Goal: Information Seeking & Learning: Find specific page/section

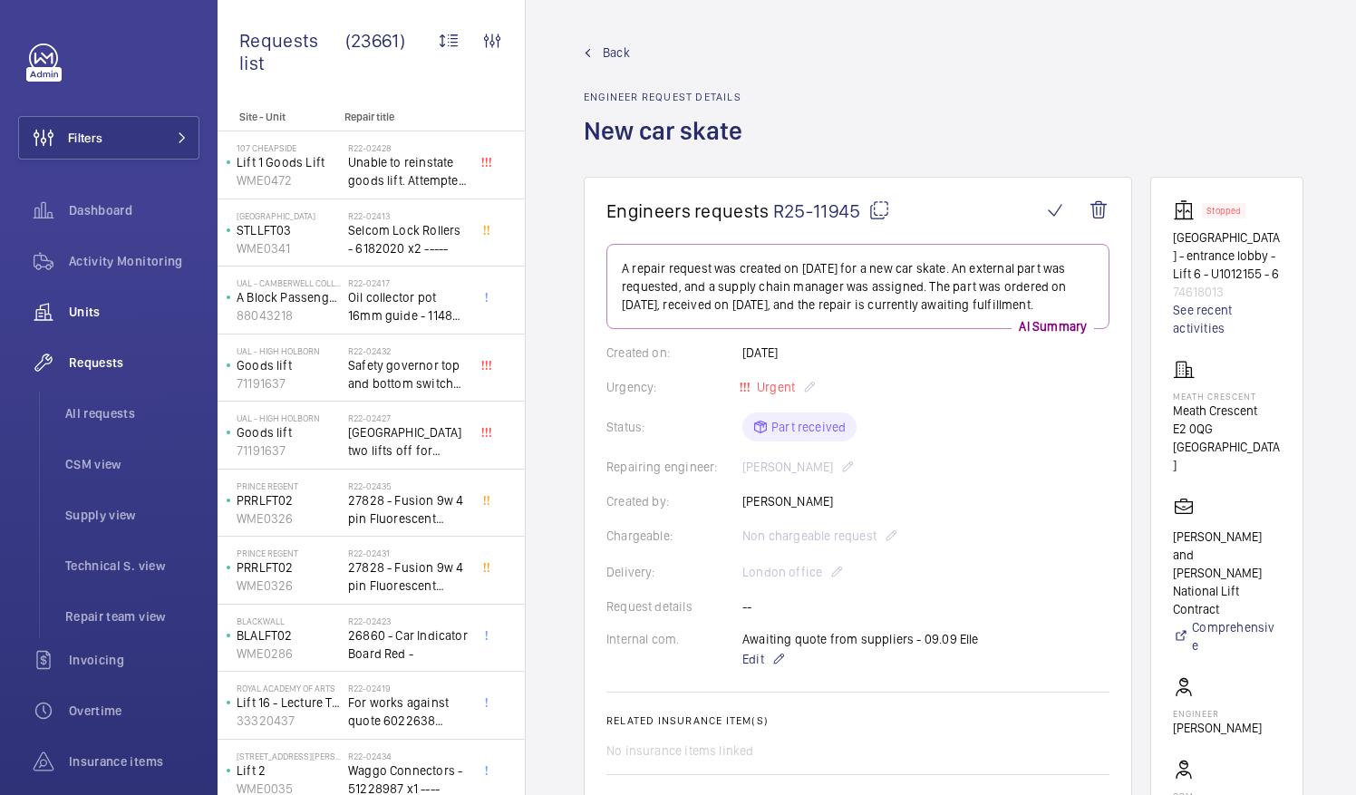
scroll to position [150, 0]
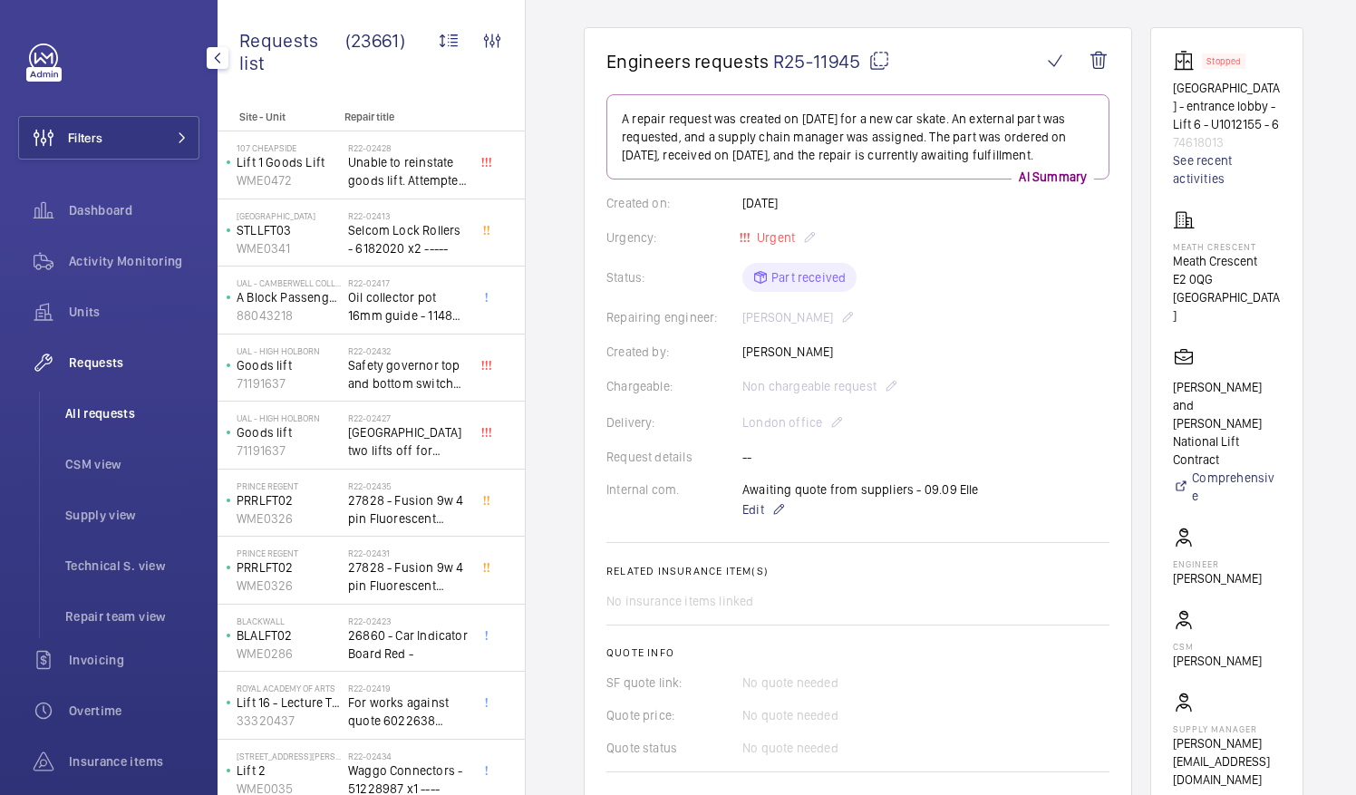
click at [94, 414] on span "All requests" at bounding box center [132, 413] width 134 height 18
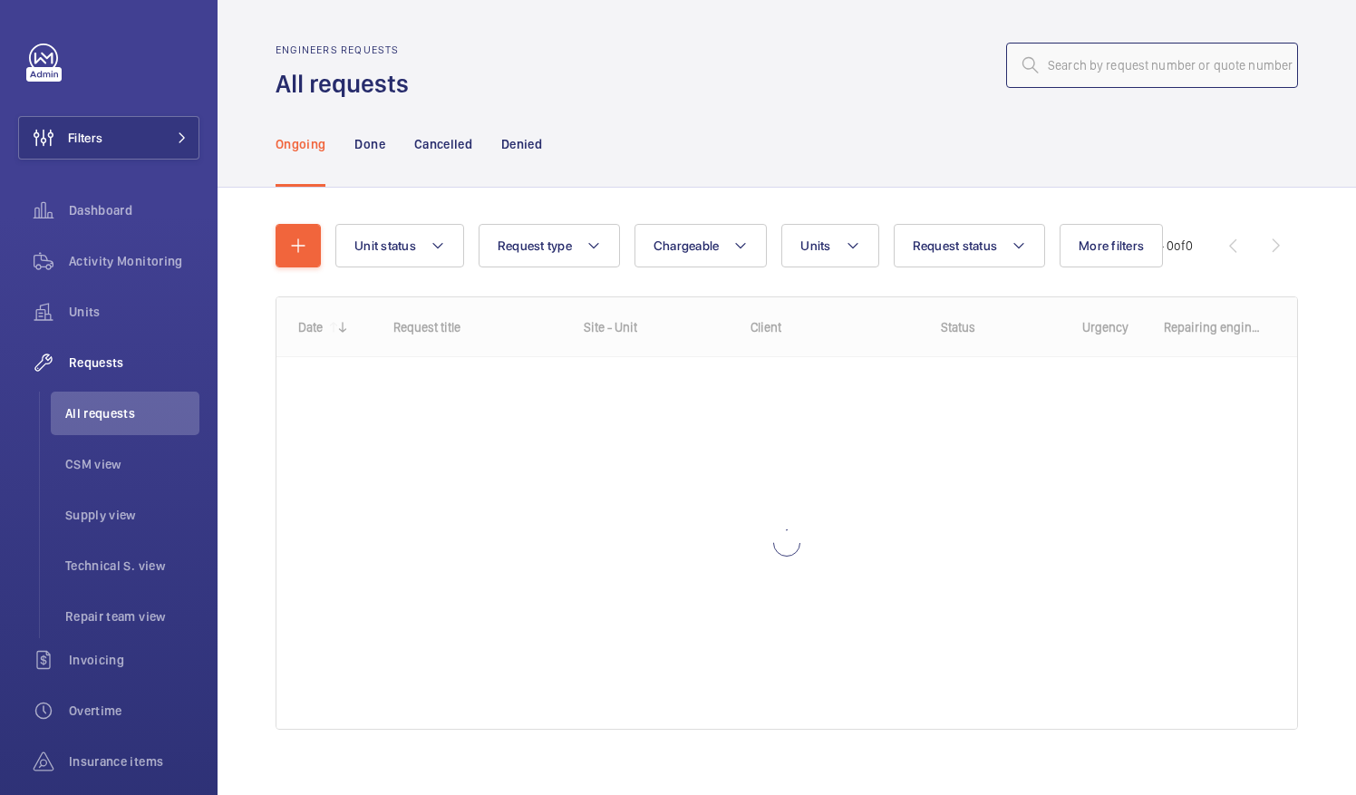
click at [1065, 65] on input "text" at bounding box center [1152, 65] width 292 height 45
click at [1058, 66] on input "text" at bounding box center [1152, 65] width 292 height 45
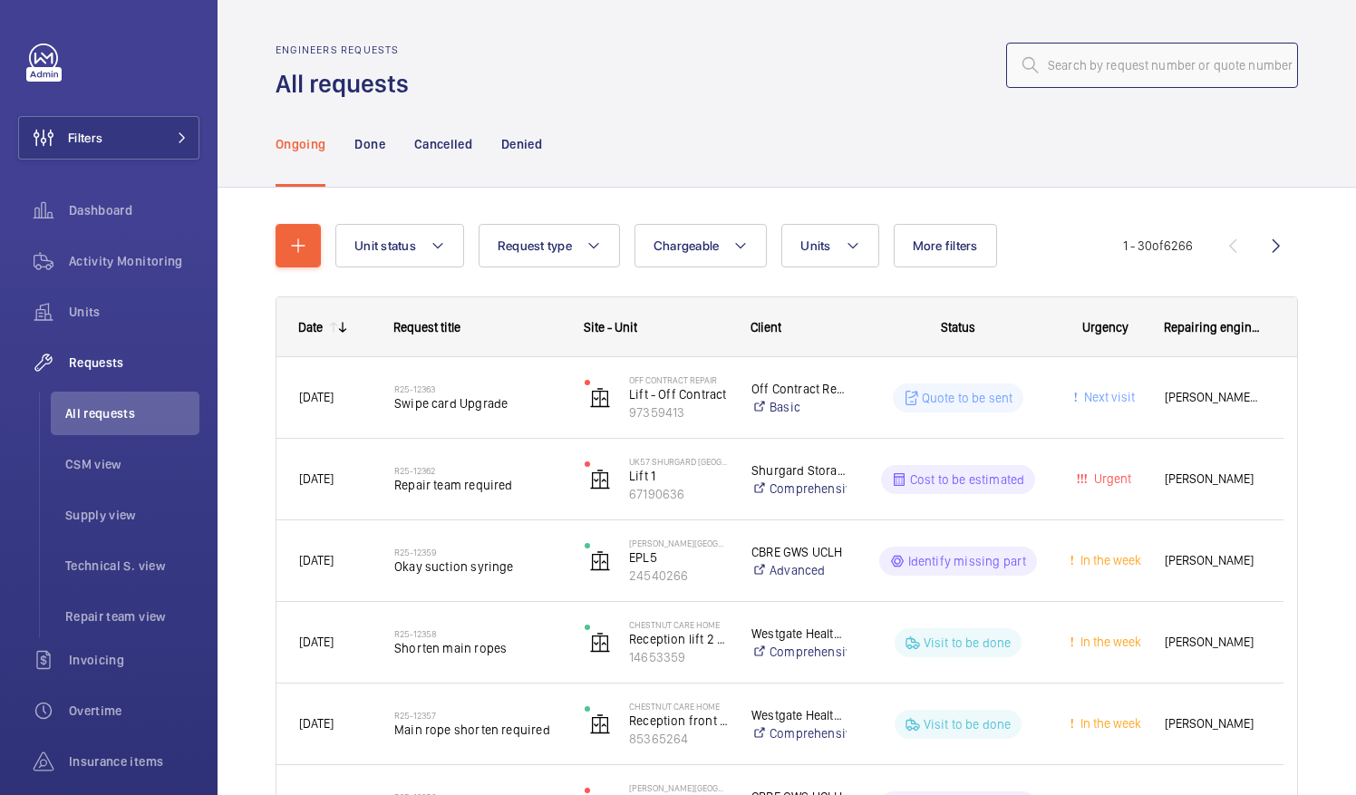
paste input "R25-10232"
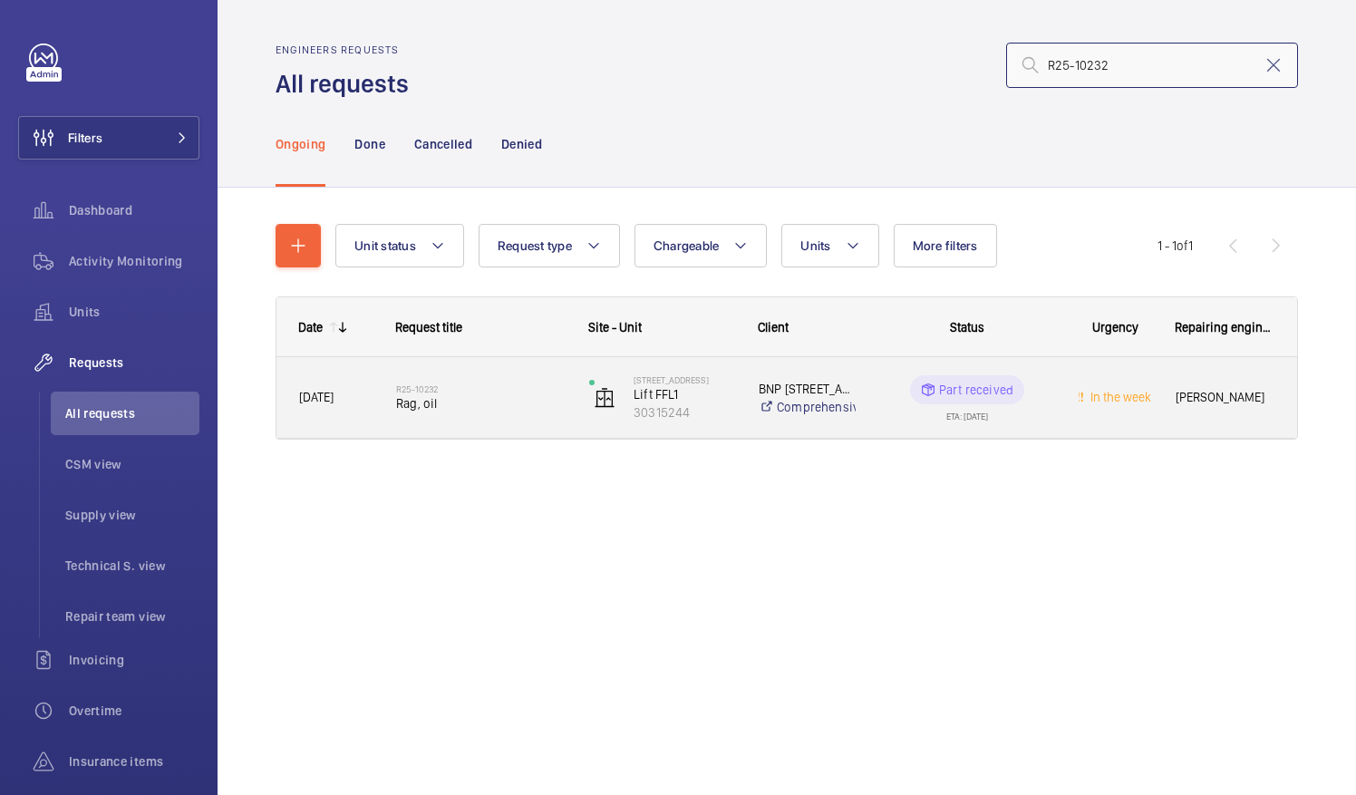
type input "R25-10232"
click at [441, 414] on div "R25-10232 Rag, oil" at bounding box center [480, 398] width 169 height 53
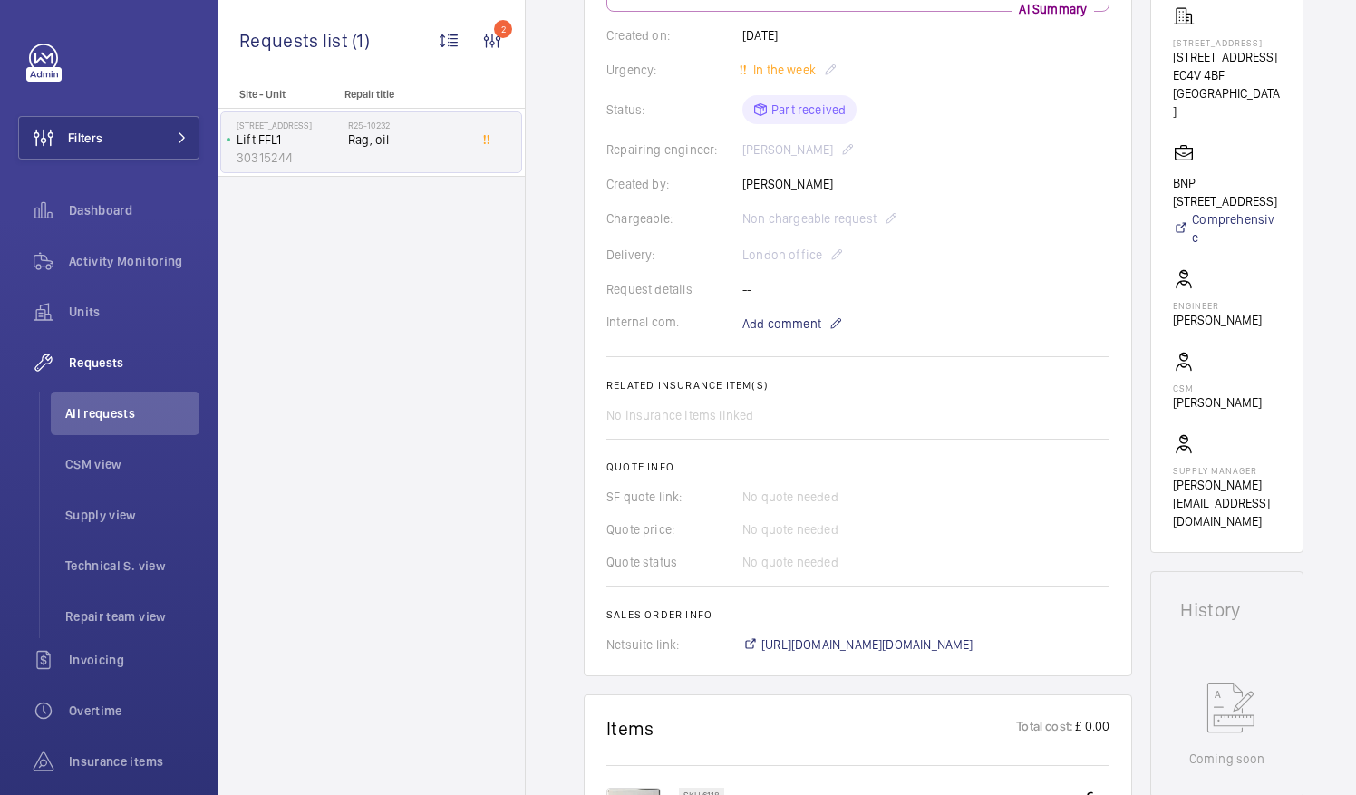
scroll to position [353, 0]
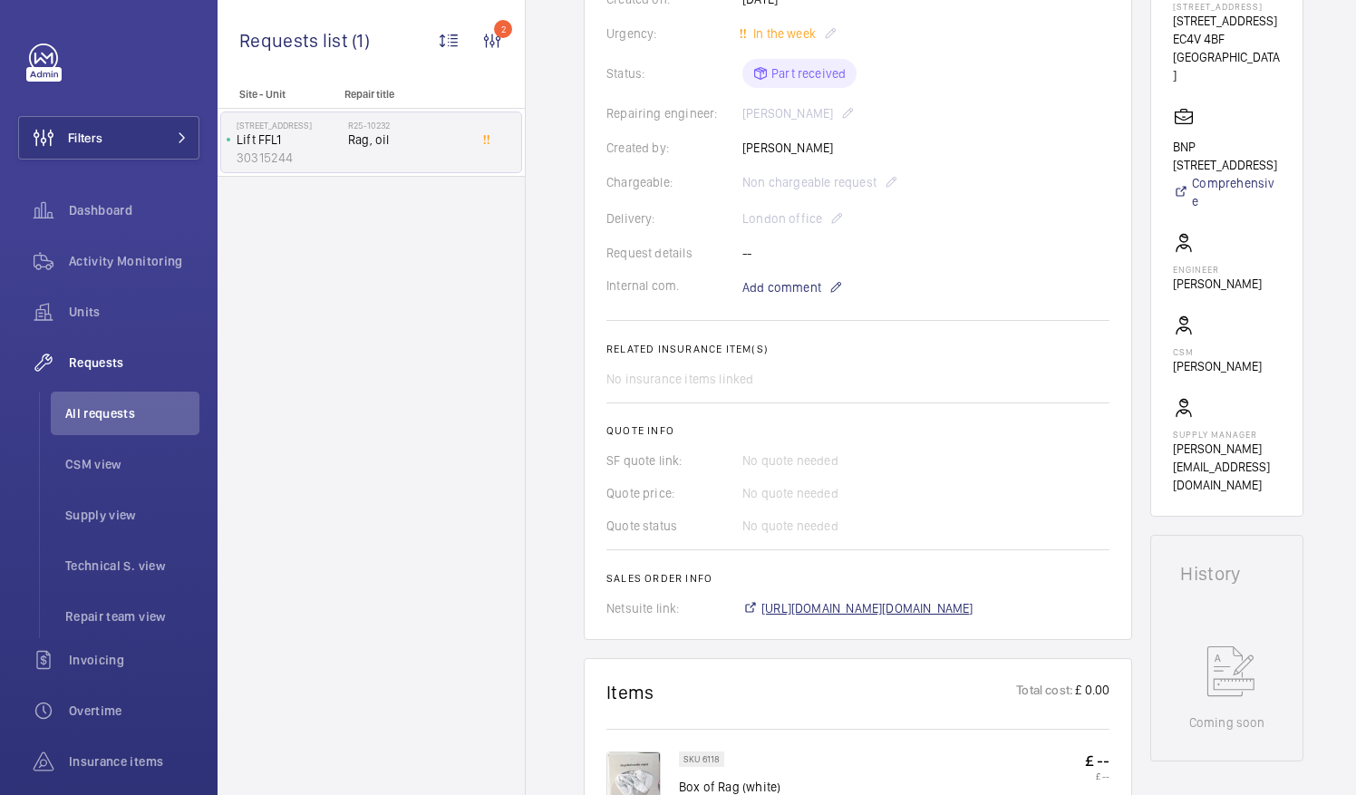
click at [973, 607] on span "https://6461500.app.netsuite.com/app/accounting/transactions/salesord.nl?id=300…" at bounding box center [867, 608] width 212 height 18
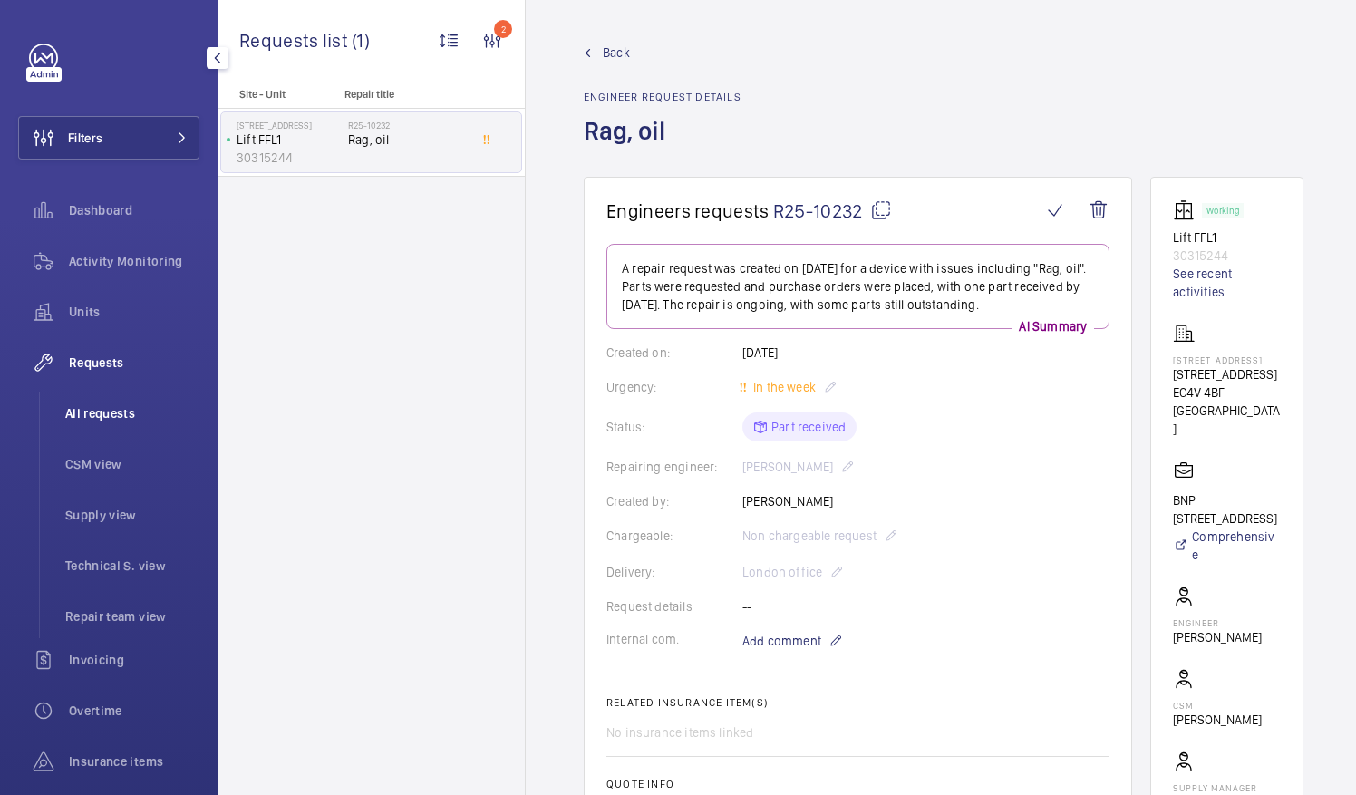
click at [113, 415] on span "All requests" at bounding box center [132, 413] width 134 height 18
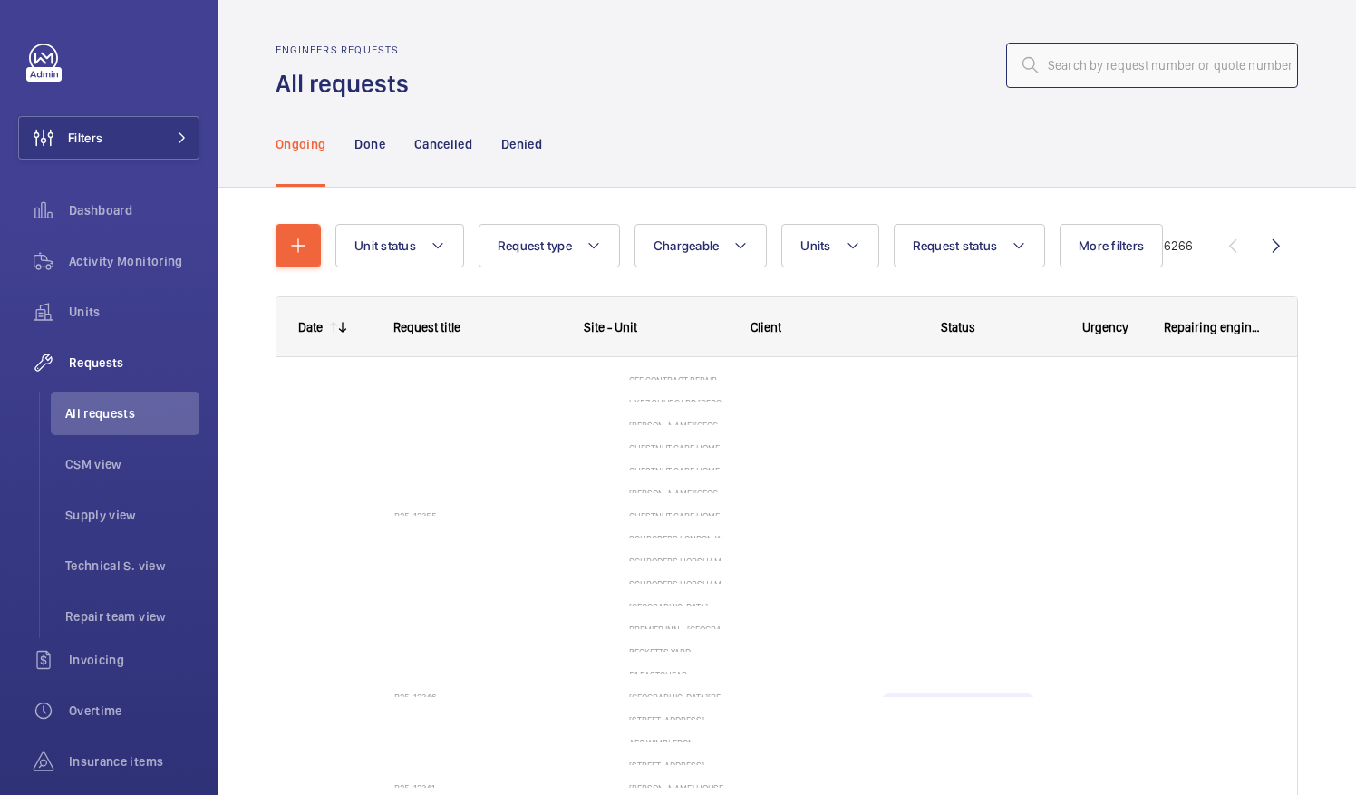
click at [1051, 69] on input "text" at bounding box center [1152, 65] width 292 height 45
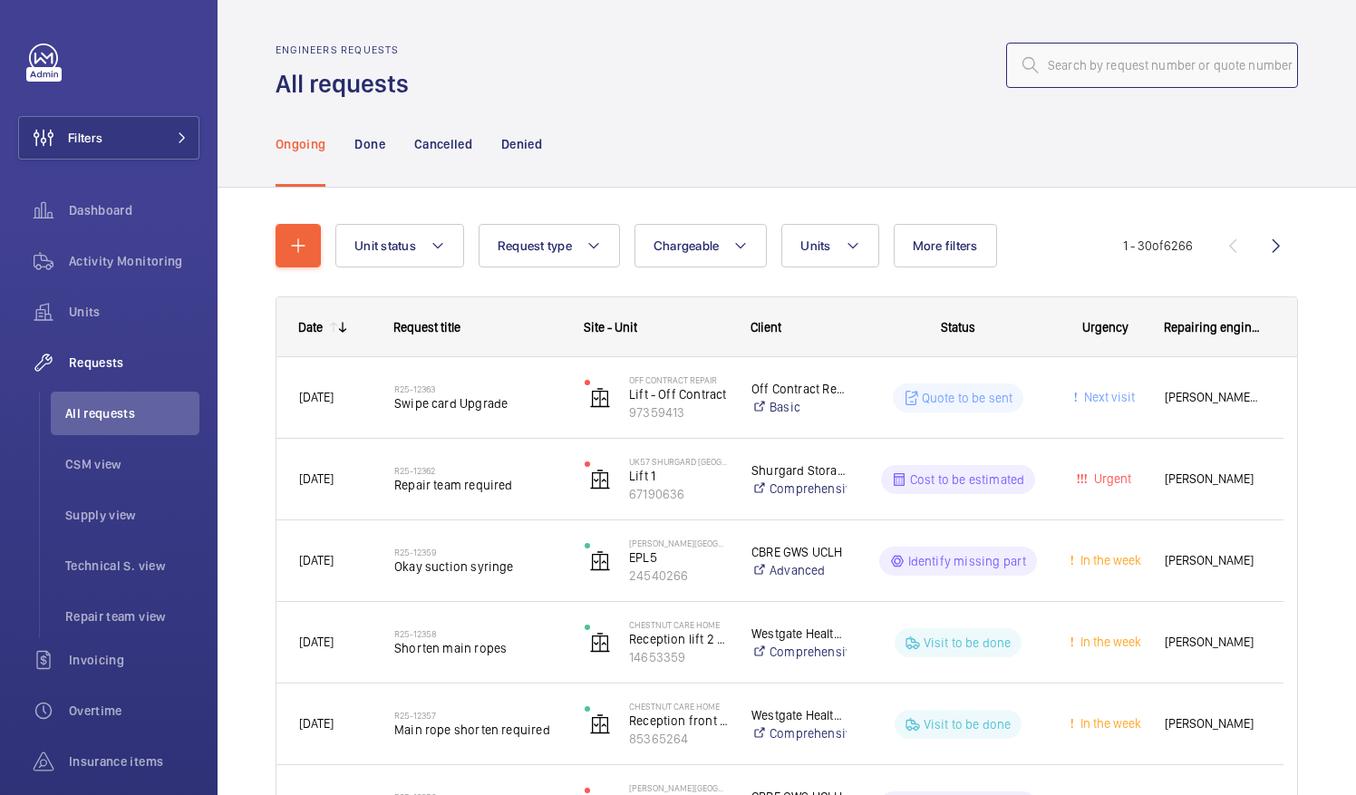
paste input "R25-10232"
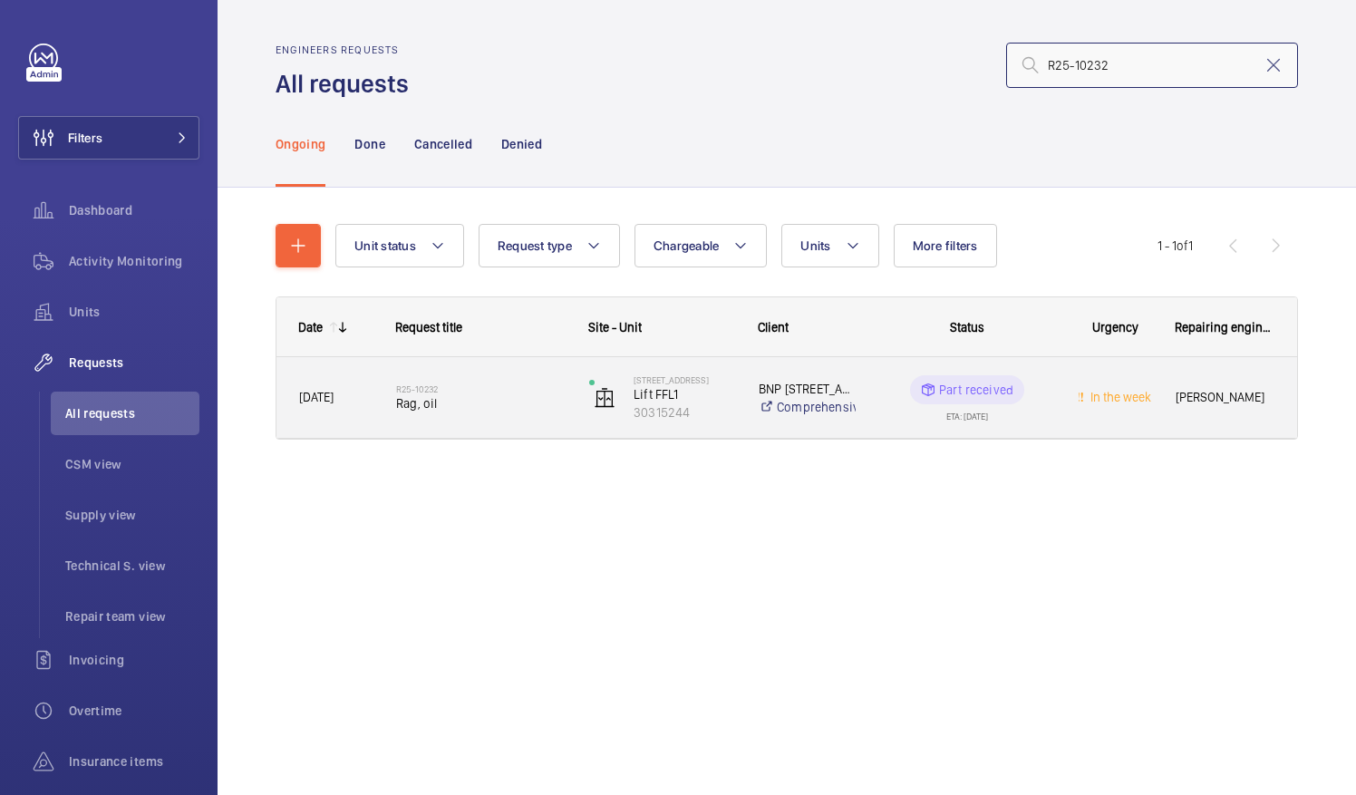
type input "R25-10232"
click at [515, 418] on div "R25-10232 Rag, oil" at bounding box center [480, 398] width 169 height 53
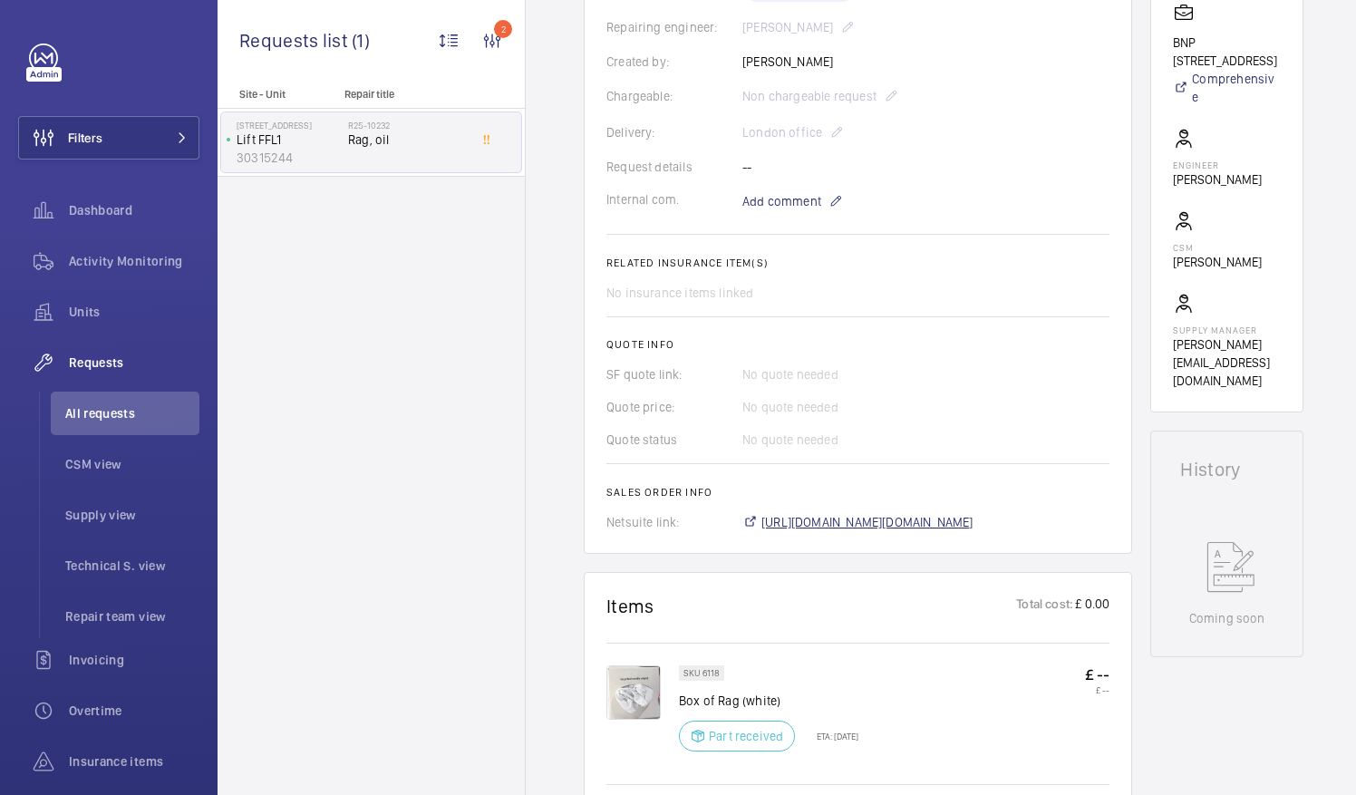
scroll to position [459, 0]
click at [926, 516] on span "https://6461500.app.netsuite.com/app/accounting/transactions/salesord.nl?id=300…" at bounding box center [867, 521] width 212 height 18
click at [111, 413] on span "All requests" at bounding box center [132, 413] width 134 height 18
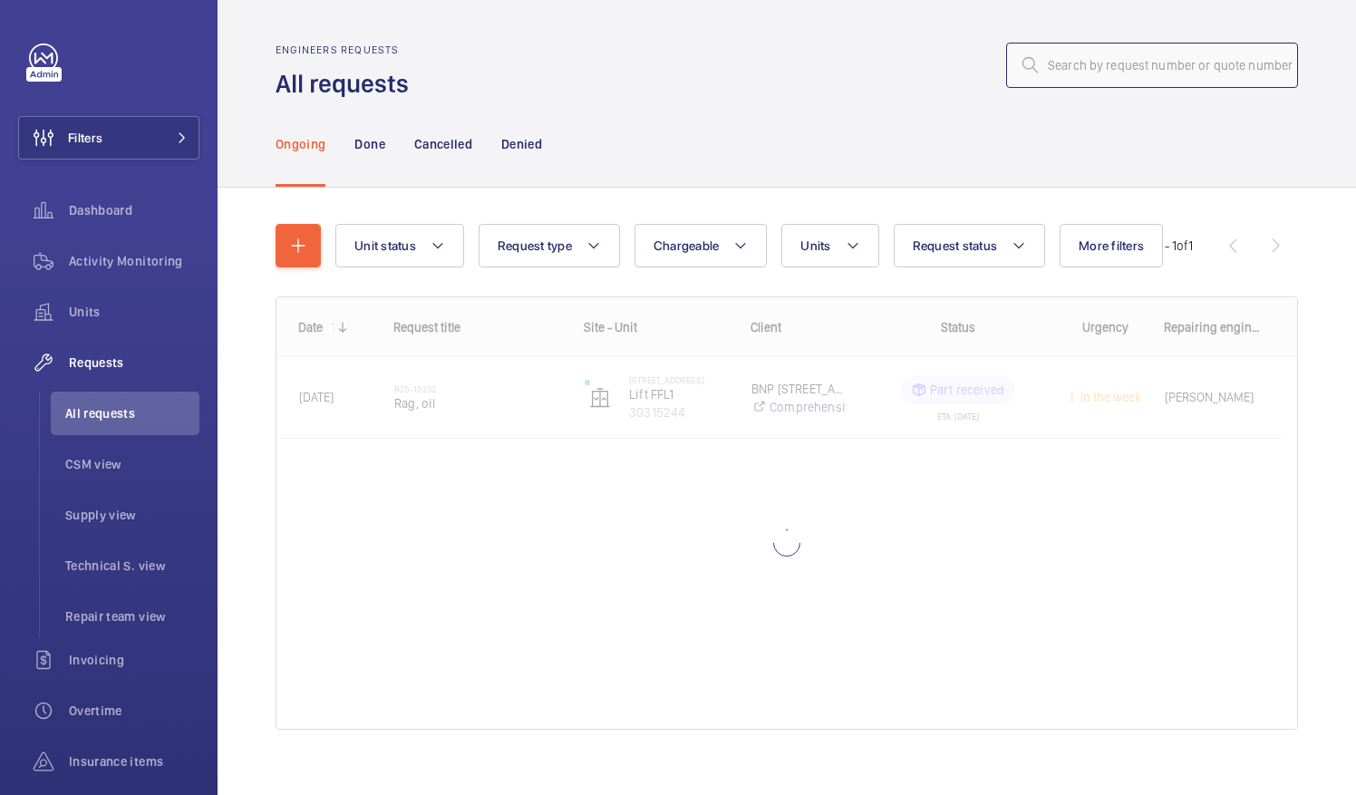
click at [1066, 68] on input "text" at bounding box center [1152, 65] width 292 height 45
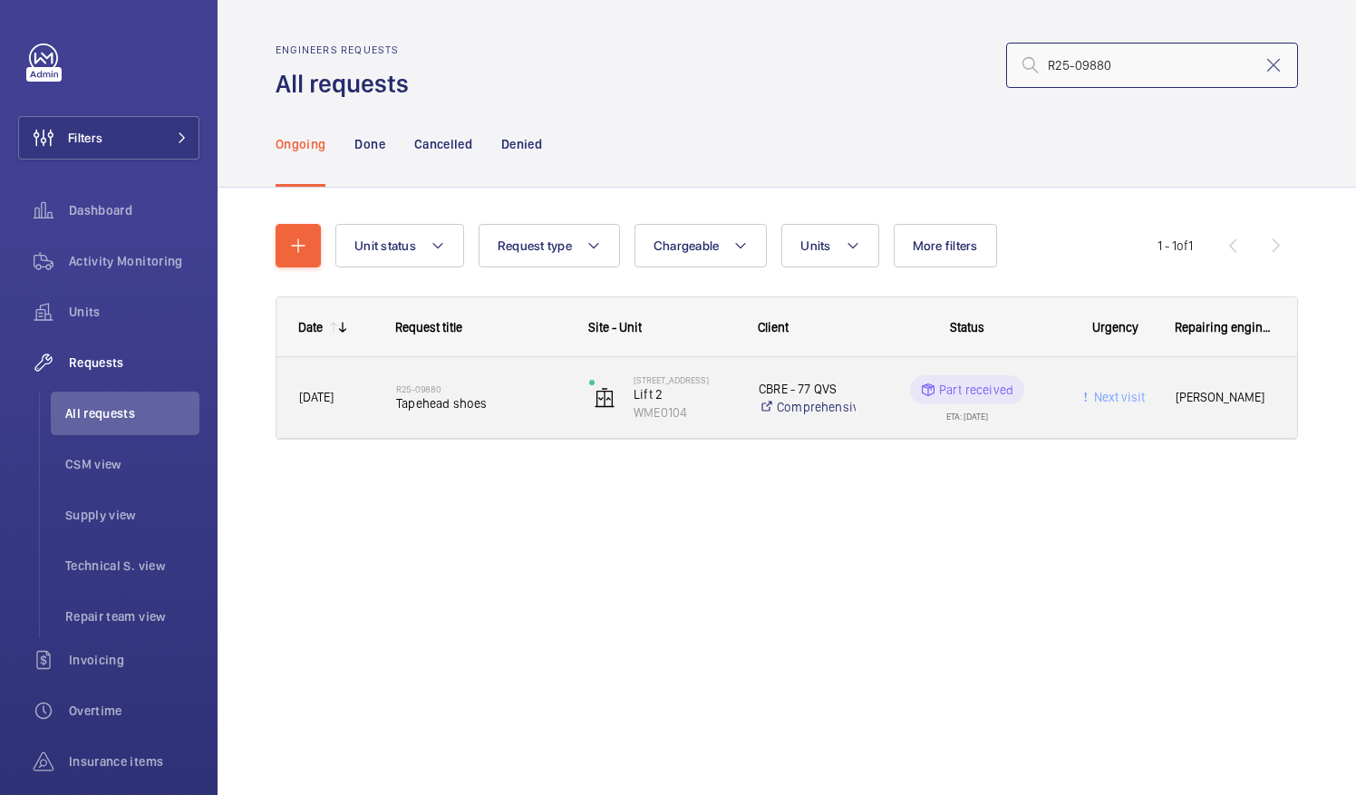
type input "R25-09880"
click at [426, 401] on span "Tapehead shoes" at bounding box center [480, 403] width 169 height 18
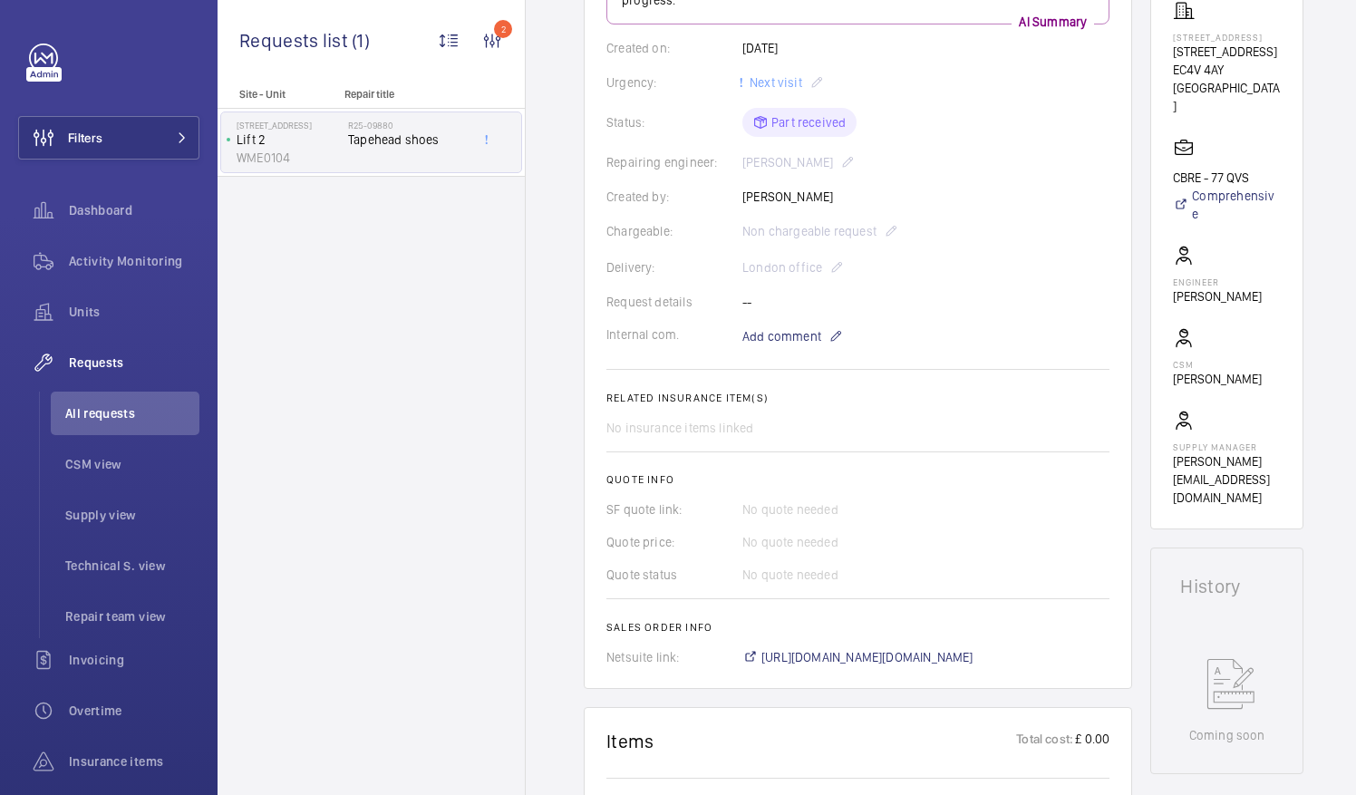
scroll to position [399, 0]
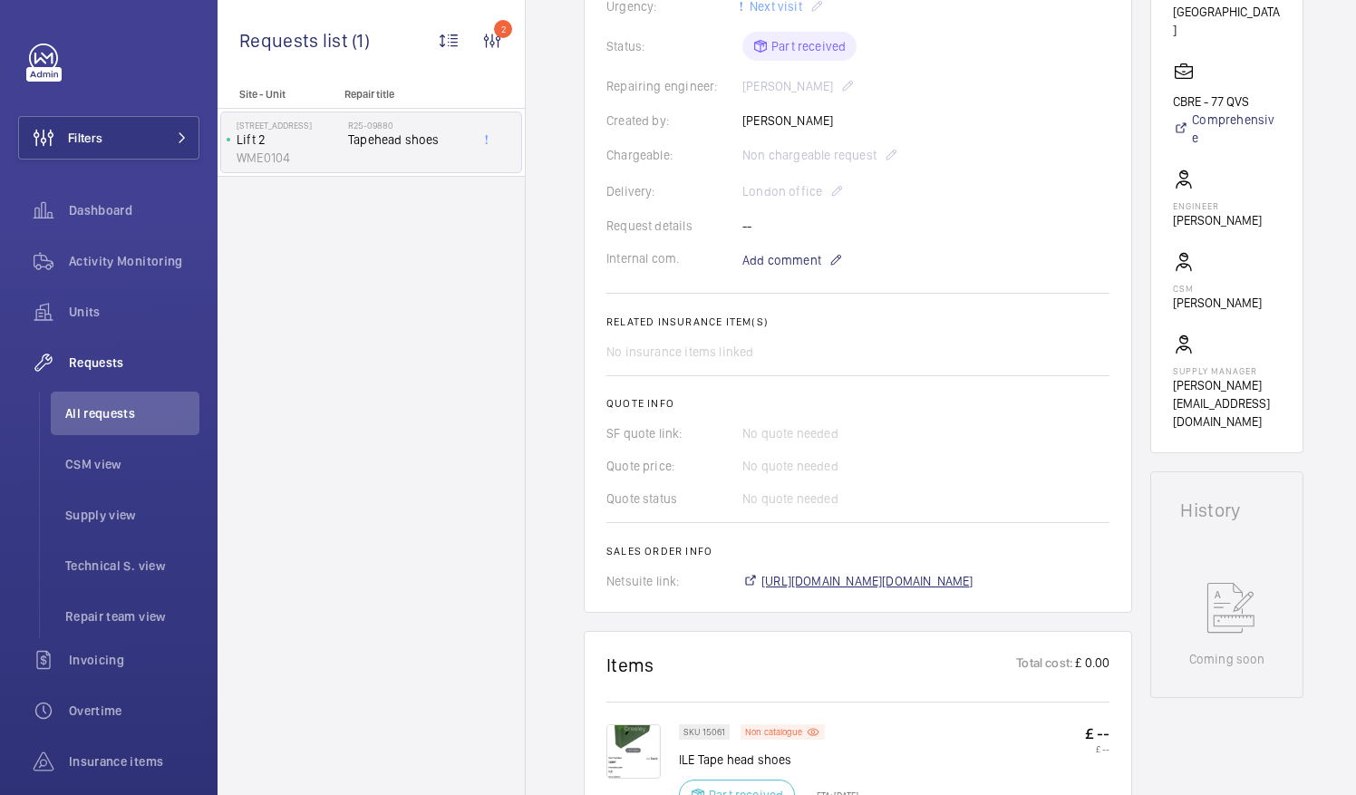
click at [953, 578] on span "https://6461500.app.netsuite.com/app/accounting/transactions/salesord.nl?id=300…" at bounding box center [867, 581] width 212 height 18
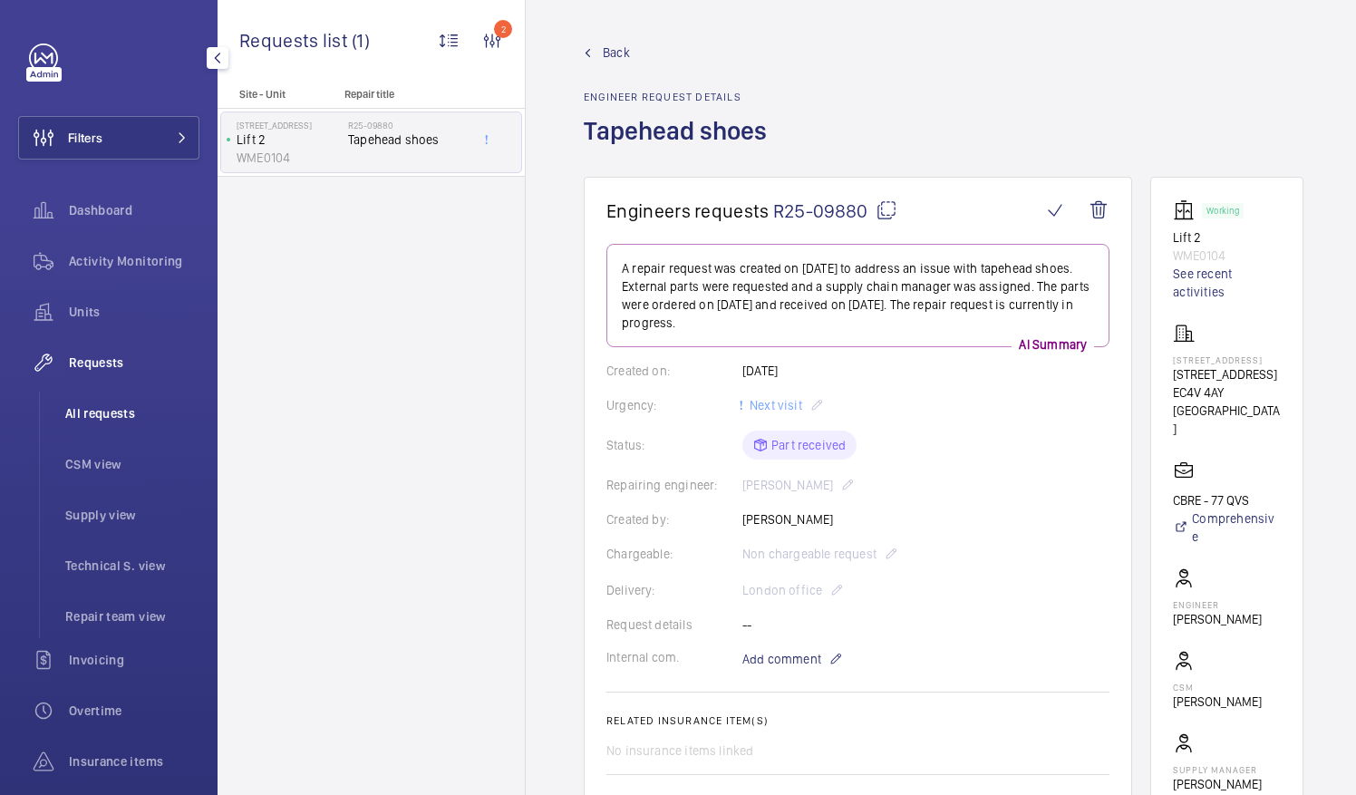
click at [103, 411] on span "All requests" at bounding box center [132, 413] width 134 height 18
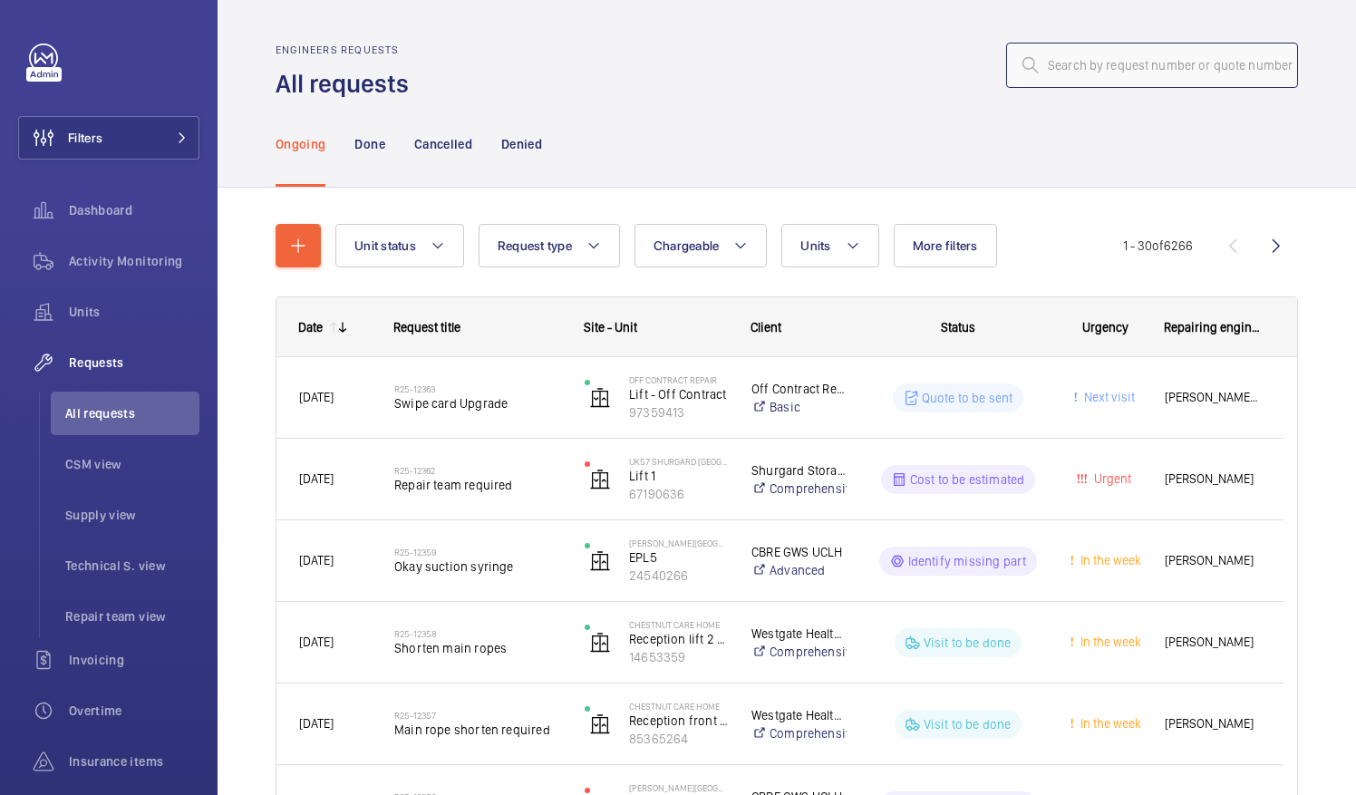
click at [1059, 69] on input "text" at bounding box center [1152, 65] width 292 height 45
paste input "R25-12050"
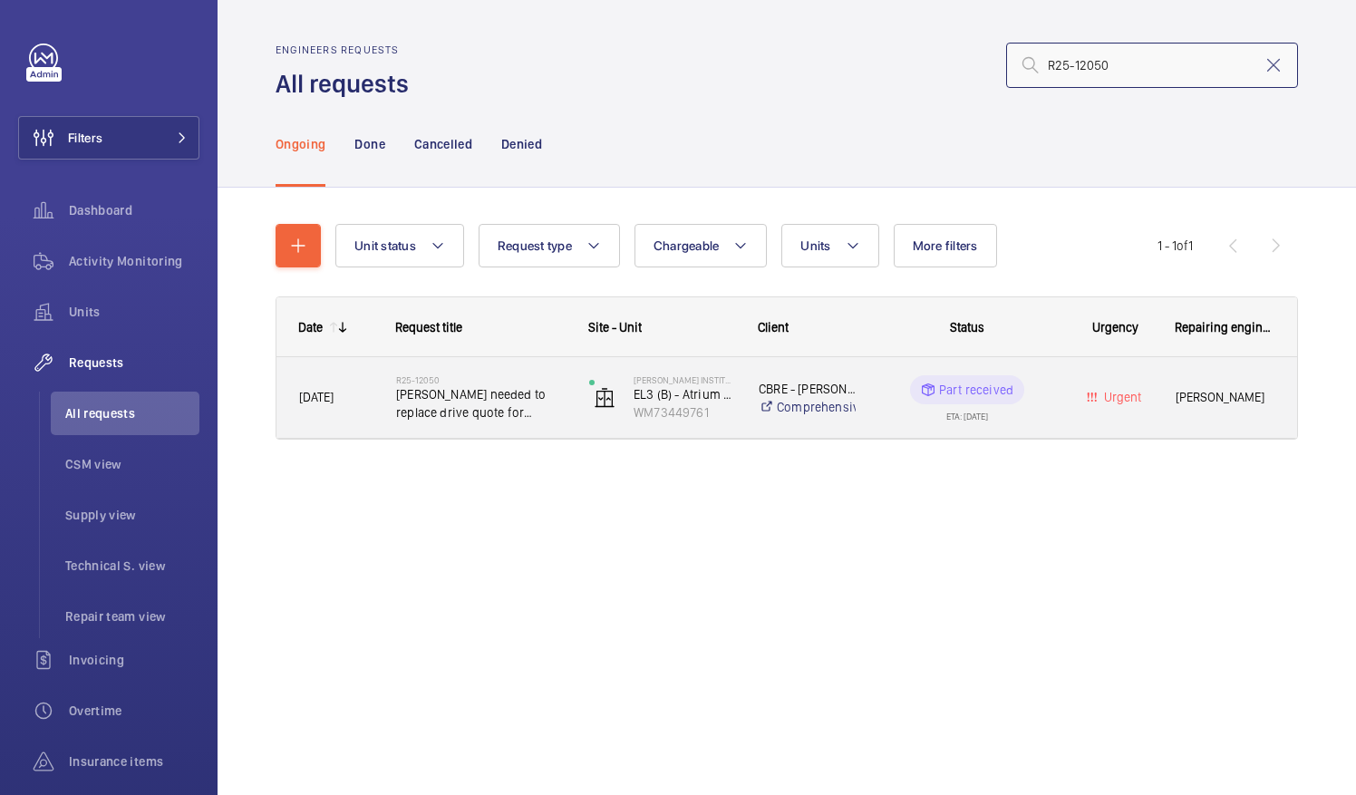
type input "R25-12050"
click at [489, 398] on span "[PERSON_NAME] needed to replace drive quote for [PERSON_NAME] aware" at bounding box center [480, 403] width 169 height 36
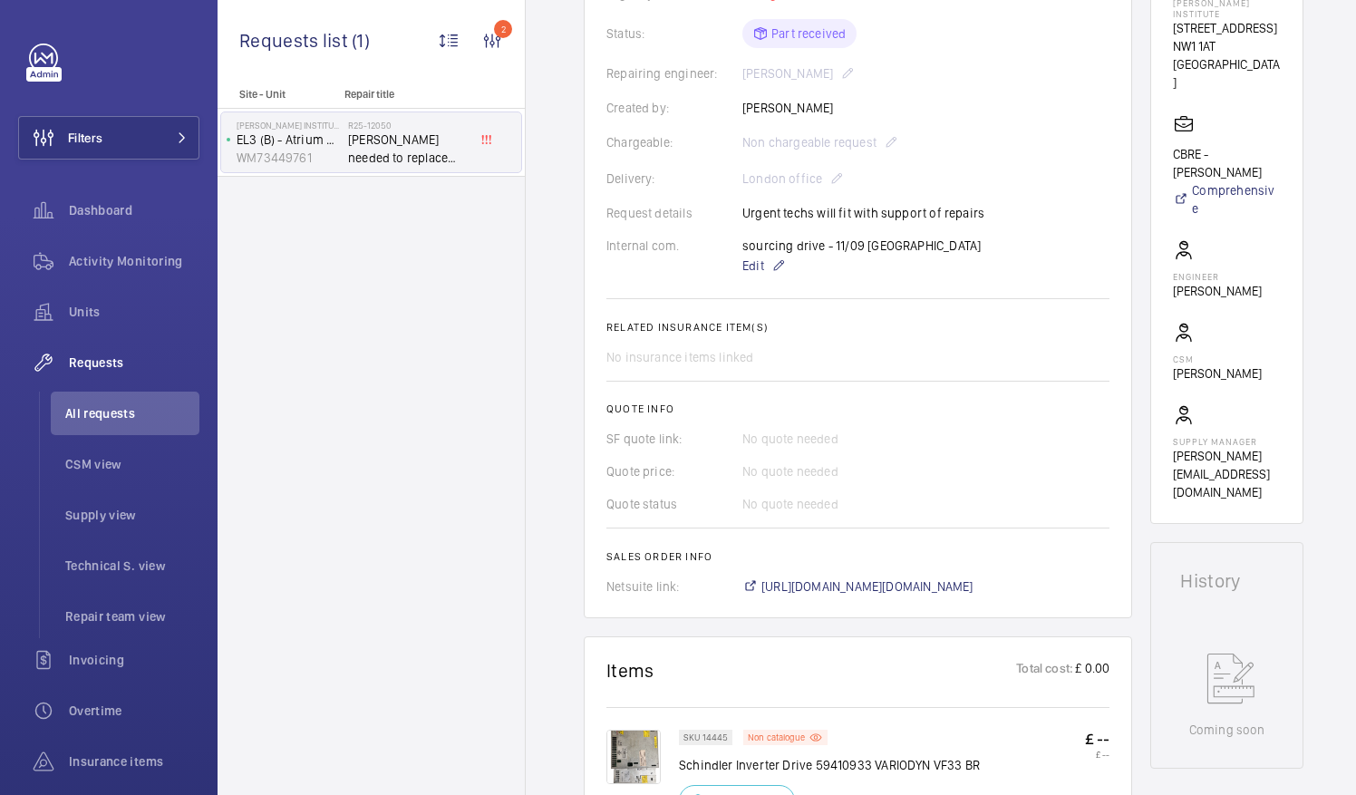
scroll to position [413, 0]
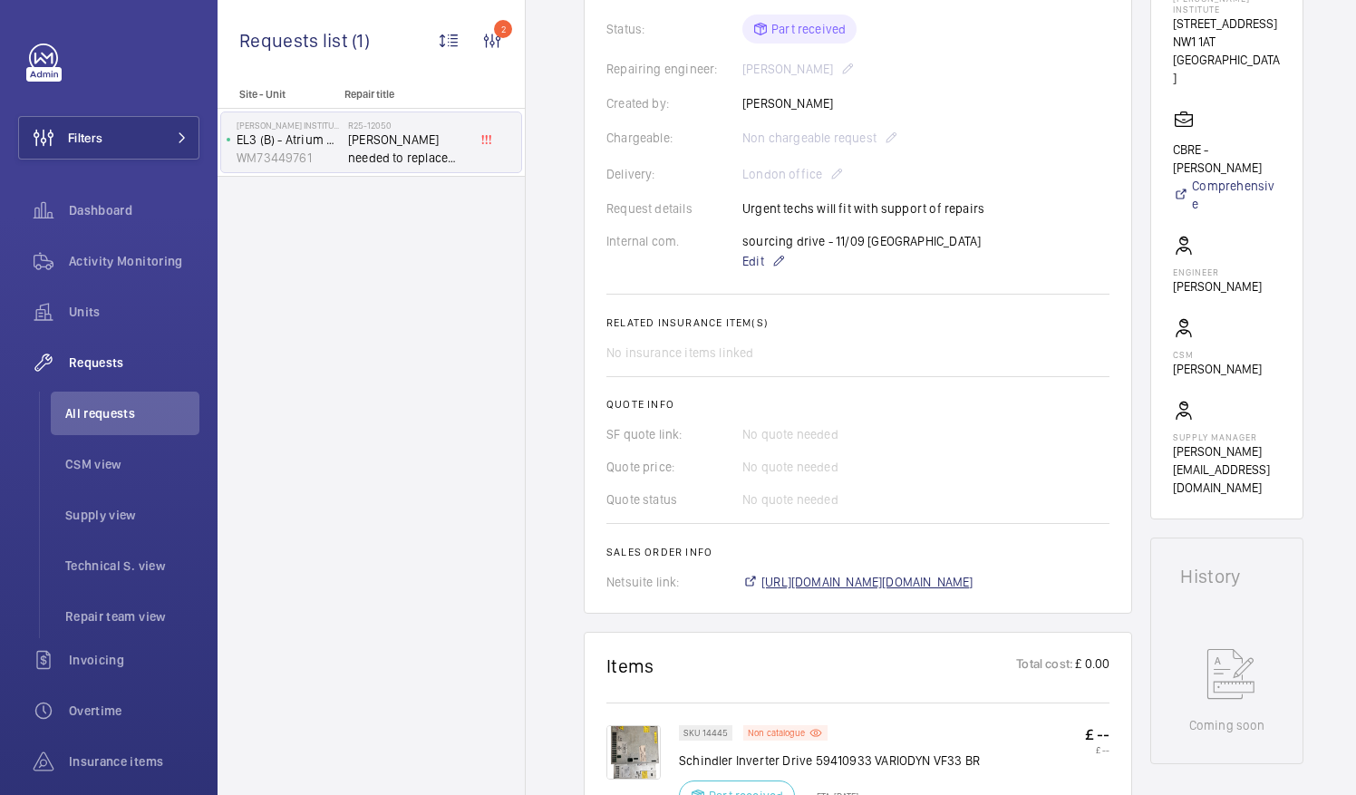
click at [973, 591] on span "[URL][DOMAIN_NAME][DOMAIN_NAME]" at bounding box center [867, 582] width 212 height 18
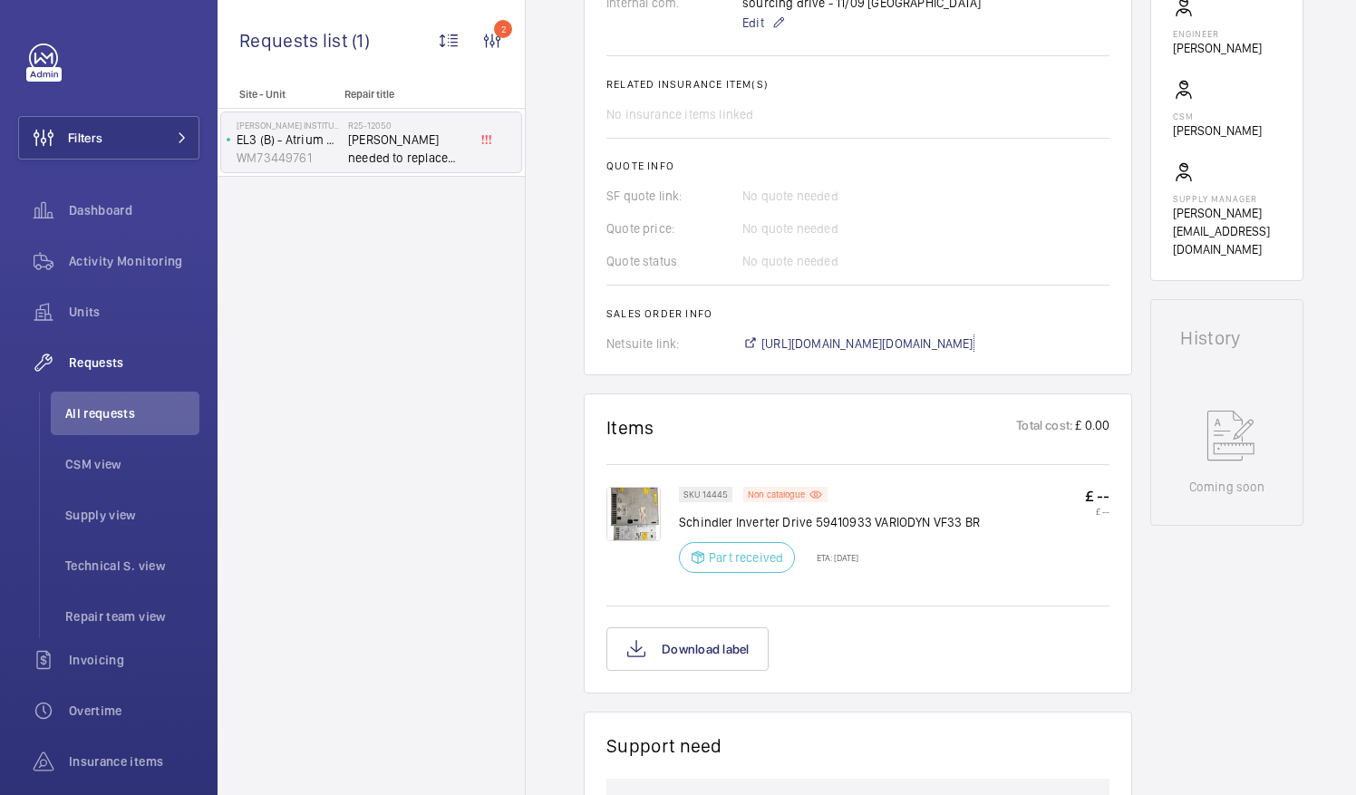
scroll to position [653, 0]
drag, startPoint x: 680, startPoint y: 531, endPoint x: 977, endPoint y: 536, distance: 297.2
click at [977, 536] on div "SKU 14445 Non catalogue Schindler Inverter Drive 59410933 VARIODYN VF33 BR Part…" at bounding box center [894, 533] width 430 height 97
drag, startPoint x: 977, startPoint y: 536, endPoint x: 960, endPoint y: 536, distance: 16.3
copy p "Schindler Inverter Drive 59410933 VARIODYN VF33 BR"
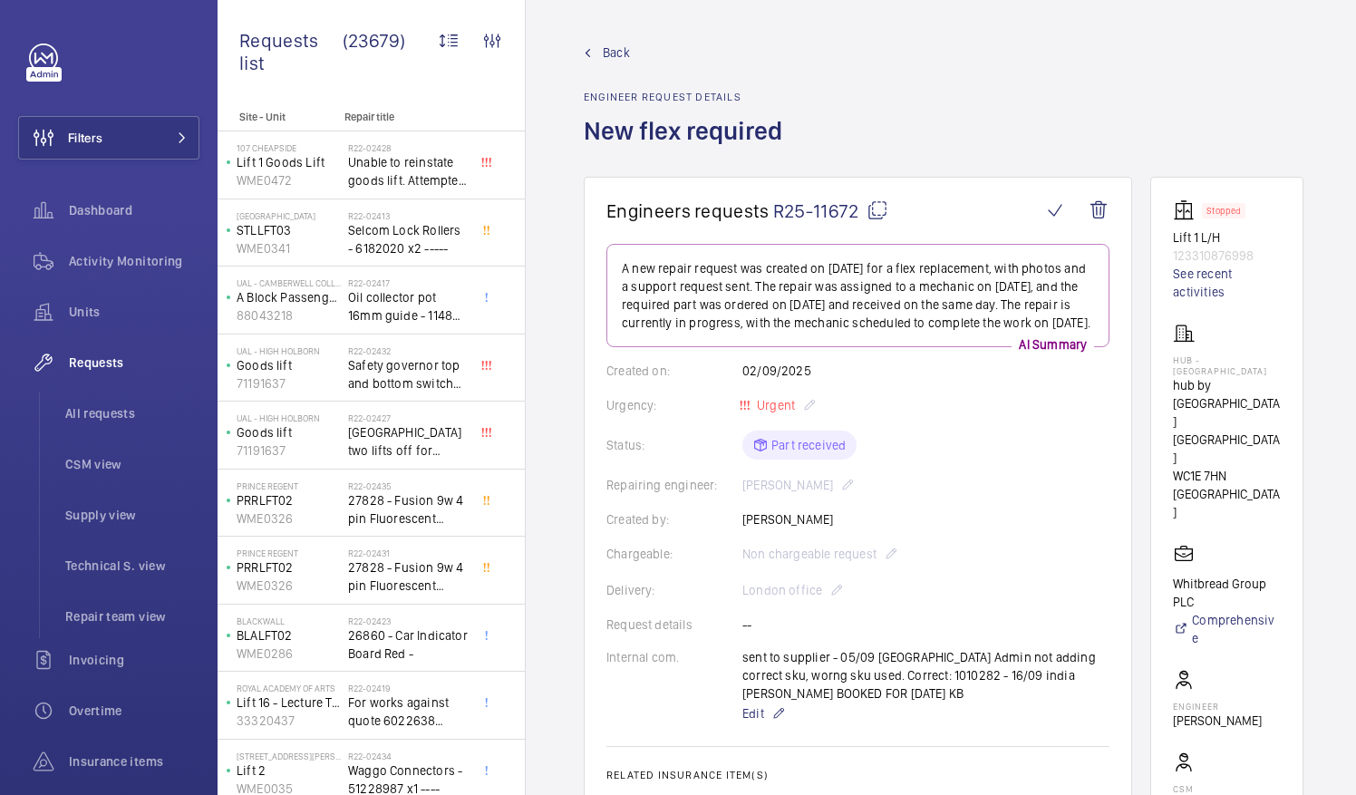
click at [880, 208] on mat-icon at bounding box center [877, 210] width 22 height 22
drag, startPoint x: 1192, startPoint y: 358, endPoint x: 1243, endPoint y: 372, distance: 52.5
click at [1243, 372] on p "Hub - Goodge Street" at bounding box center [1227, 365] width 108 height 22
drag, startPoint x: 1243, startPoint y: 372, endPoint x: 1202, endPoint y: 361, distance: 42.2
copy p "Hub - Goodge Street"
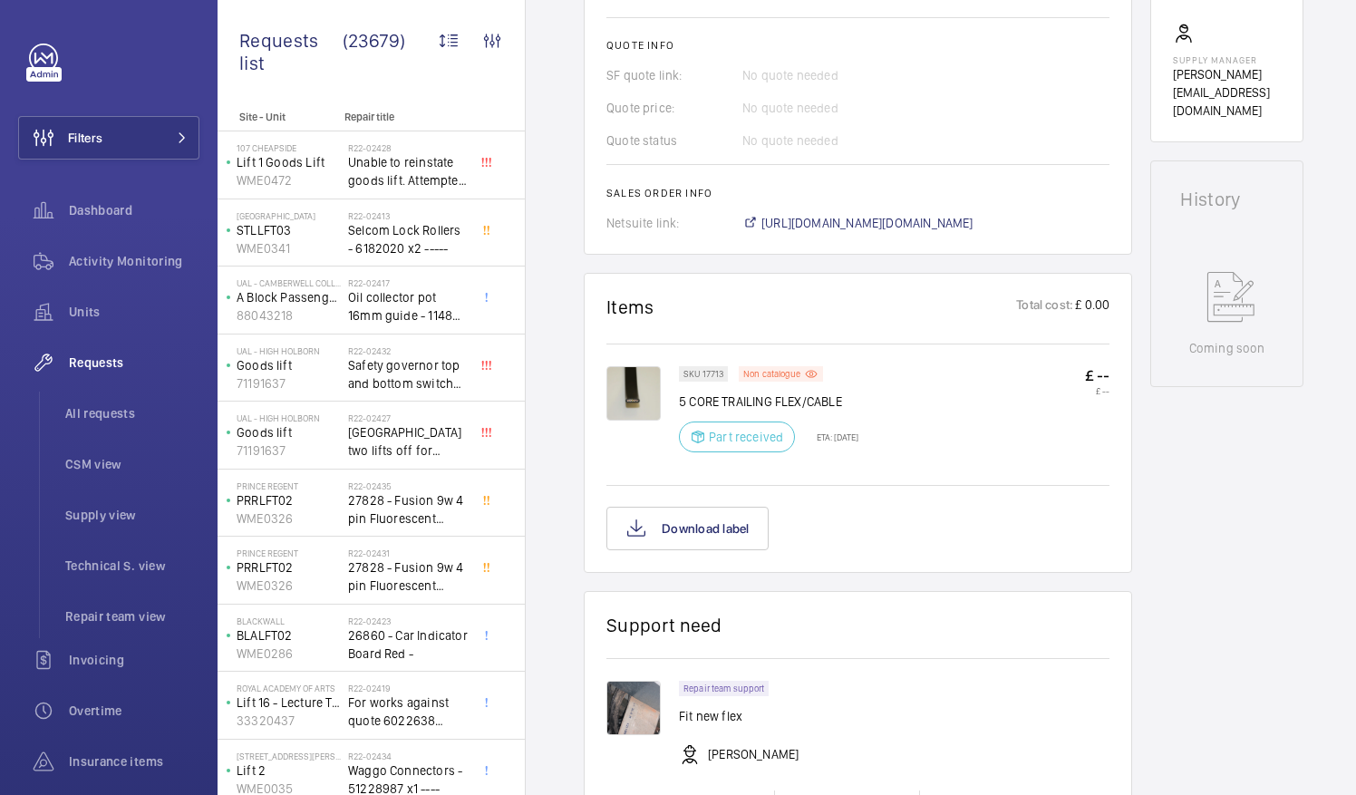
scroll to position [812, 0]
drag, startPoint x: 683, startPoint y: 398, endPoint x: 862, endPoint y: 394, distance: 178.5
click at [858, 394] on p "5 CORE TRAILING FLEX/CABLE" at bounding box center [768, 400] width 179 height 18
click at [668, 410] on div at bounding box center [642, 413] width 72 height 97
drag, startPoint x: 678, startPoint y: 398, endPoint x: 846, endPoint y: 402, distance: 168.6
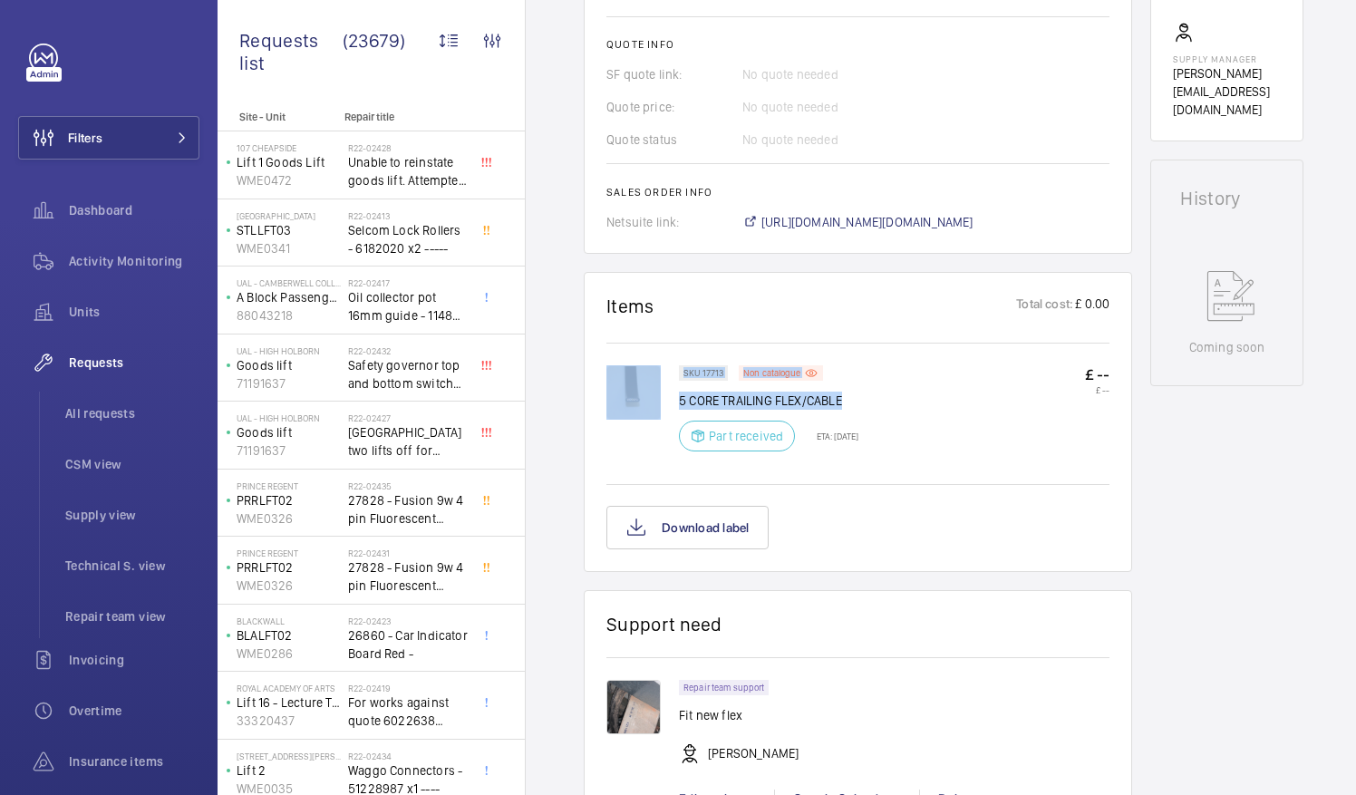
click at [846, 402] on div "SKU 17713 Non catalogue 5 CORE TRAILING FLEX/CABLE Part received ETA: 18 Sept 2…" at bounding box center [857, 422] width 503 height 115
drag, startPoint x: 846, startPoint y: 402, endPoint x: 870, endPoint y: 401, distance: 23.6
click at [858, 401] on p "5 CORE TRAILING FLEX/CABLE" at bounding box center [768, 400] width 179 height 18
click at [886, 406] on div "SKU 17713 Non catalogue 5 CORE TRAILING FLEX/CABLE Part received ETA: 18 Sept 2…" at bounding box center [894, 413] width 430 height 97
drag, startPoint x: 680, startPoint y: 392, endPoint x: 840, endPoint y: 399, distance: 160.5
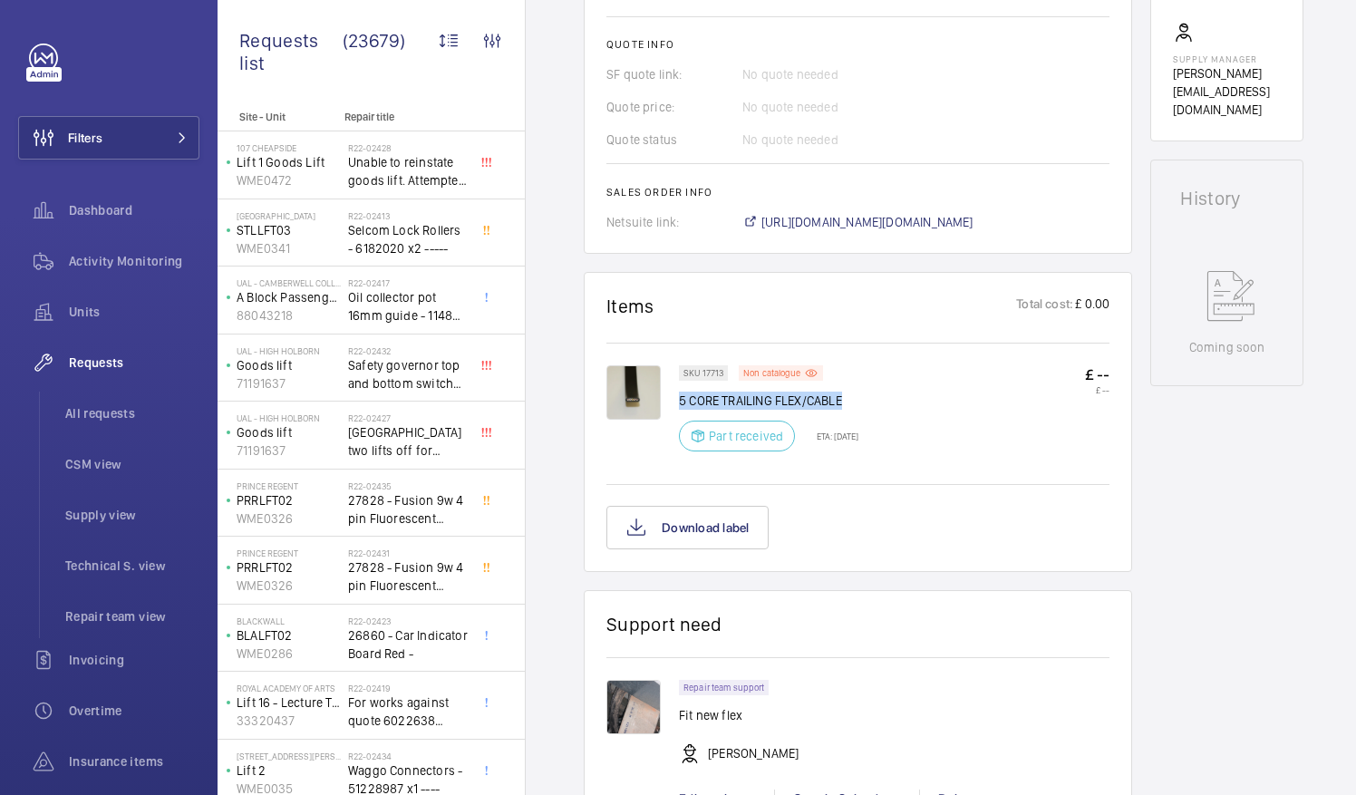
click at [840, 399] on p "5 CORE TRAILING FLEX/CABLE" at bounding box center [768, 400] width 179 height 18
drag, startPoint x: 840, startPoint y: 399, endPoint x: 826, endPoint y: 397, distance: 13.7
copy p "5 CORE TRAILING FLEX/CABLE"
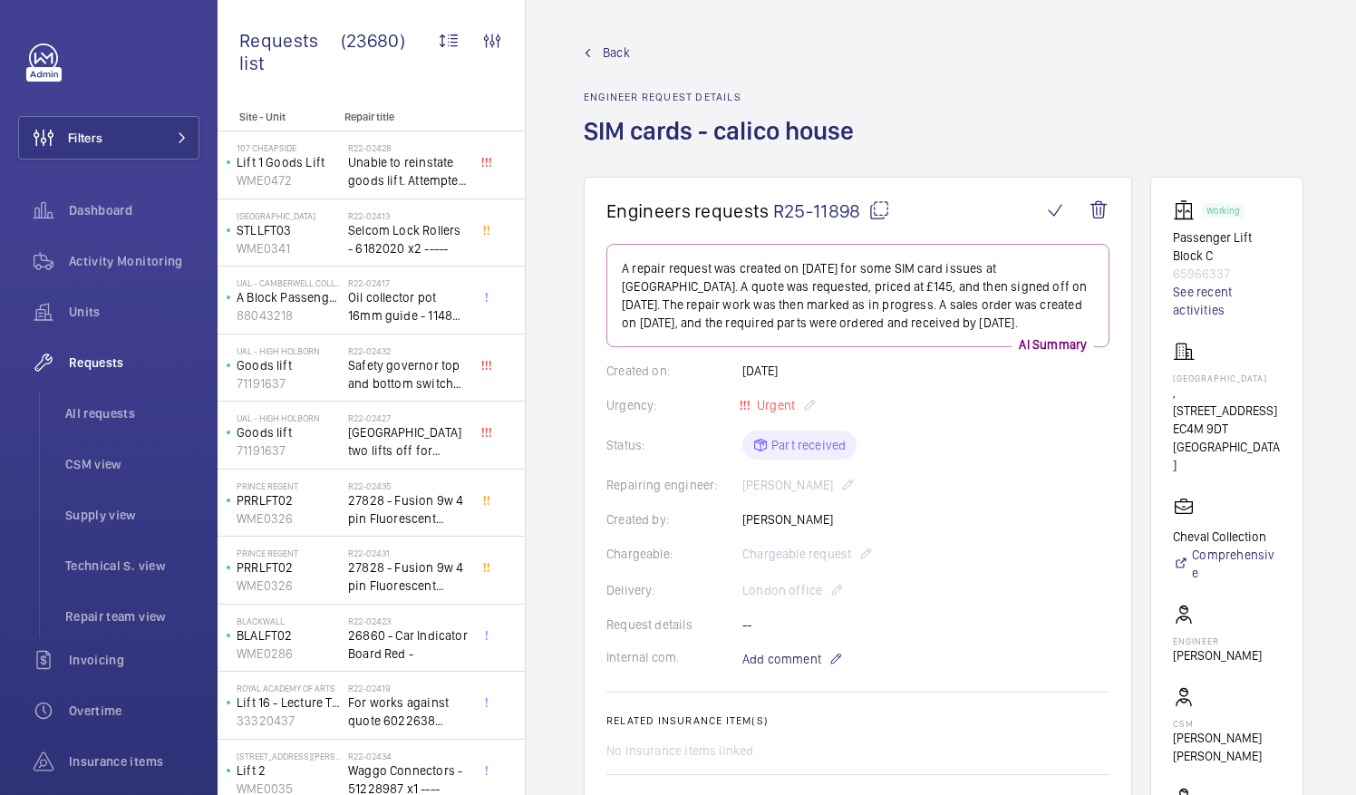
click at [879, 210] on mat-icon at bounding box center [879, 210] width 22 height 22
drag, startPoint x: 1194, startPoint y: 377, endPoint x: 1261, endPoint y: 380, distance: 67.1
click at [1261, 380] on p "Calico House" at bounding box center [1227, 377] width 108 height 11
drag, startPoint x: 1261, startPoint y: 380, endPoint x: 1242, endPoint y: 380, distance: 19.0
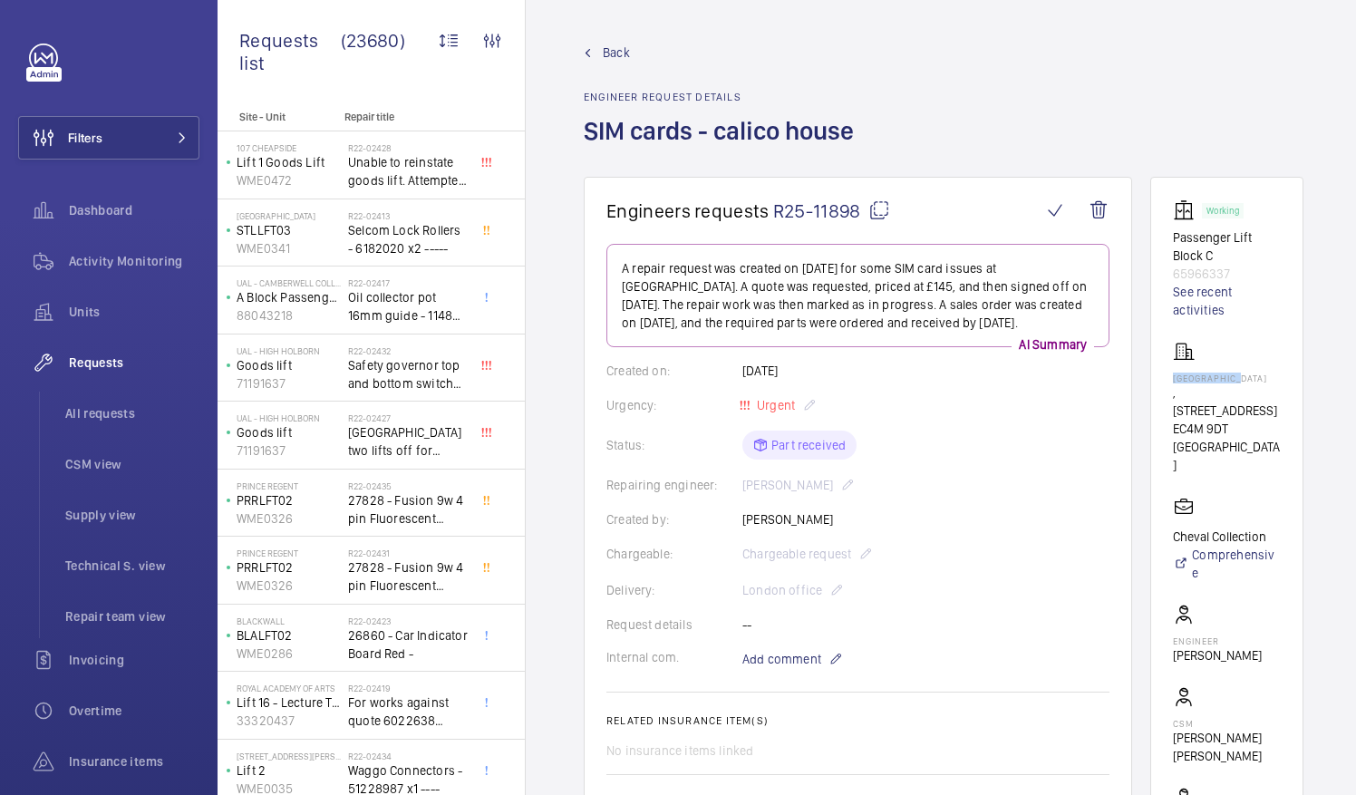
copy p "Calico House"
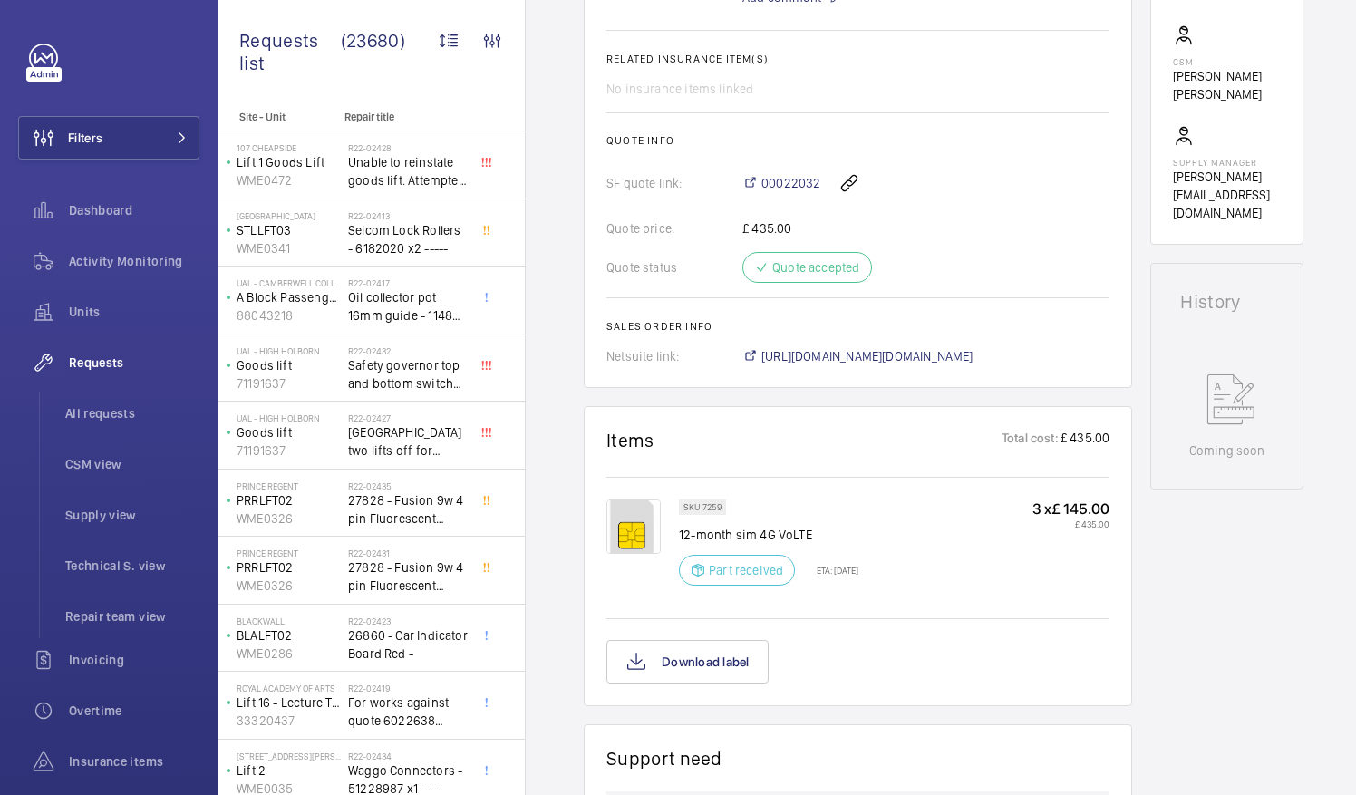
scroll to position [668, 0]
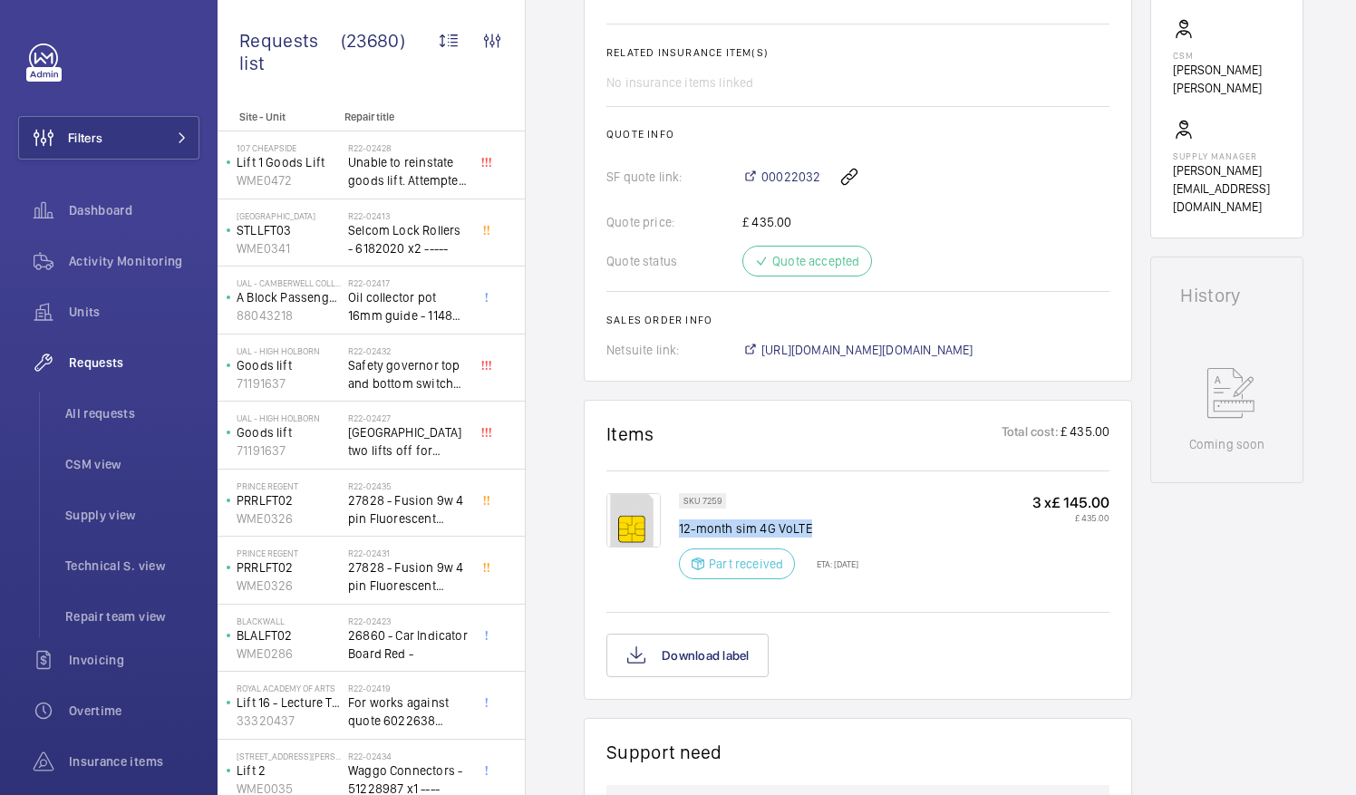
drag, startPoint x: 680, startPoint y: 518, endPoint x: 818, endPoint y: 531, distance: 139.2
click at [818, 531] on p "12-month sim 4G VoLTE" at bounding box center [768, 528] width 179 height 18
drag, startPoint x: 818, startPoint y: 531, endPoint x: 799, endPoint y: 527, distance: 19.4
copy p "12-month sim 4G VoLTE"
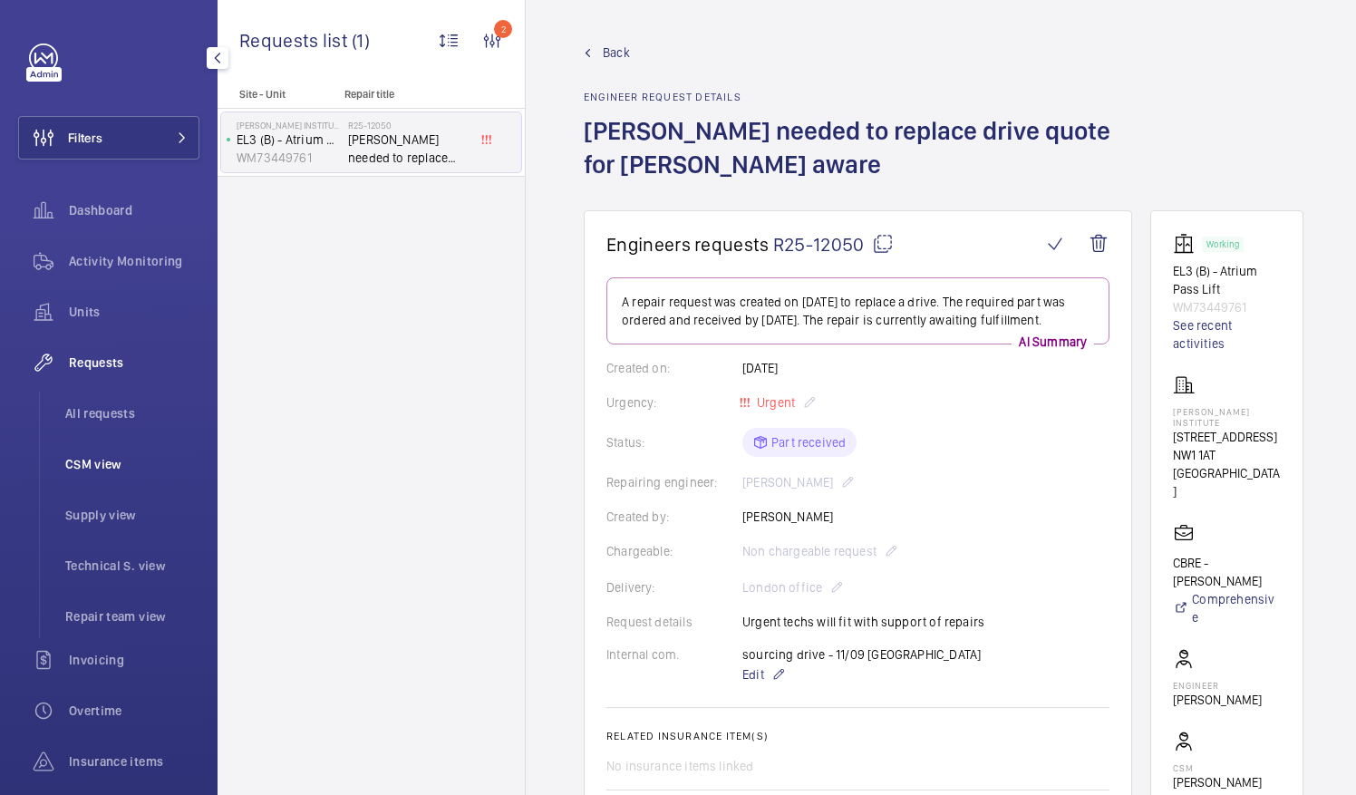
scroll to position [653, 0]
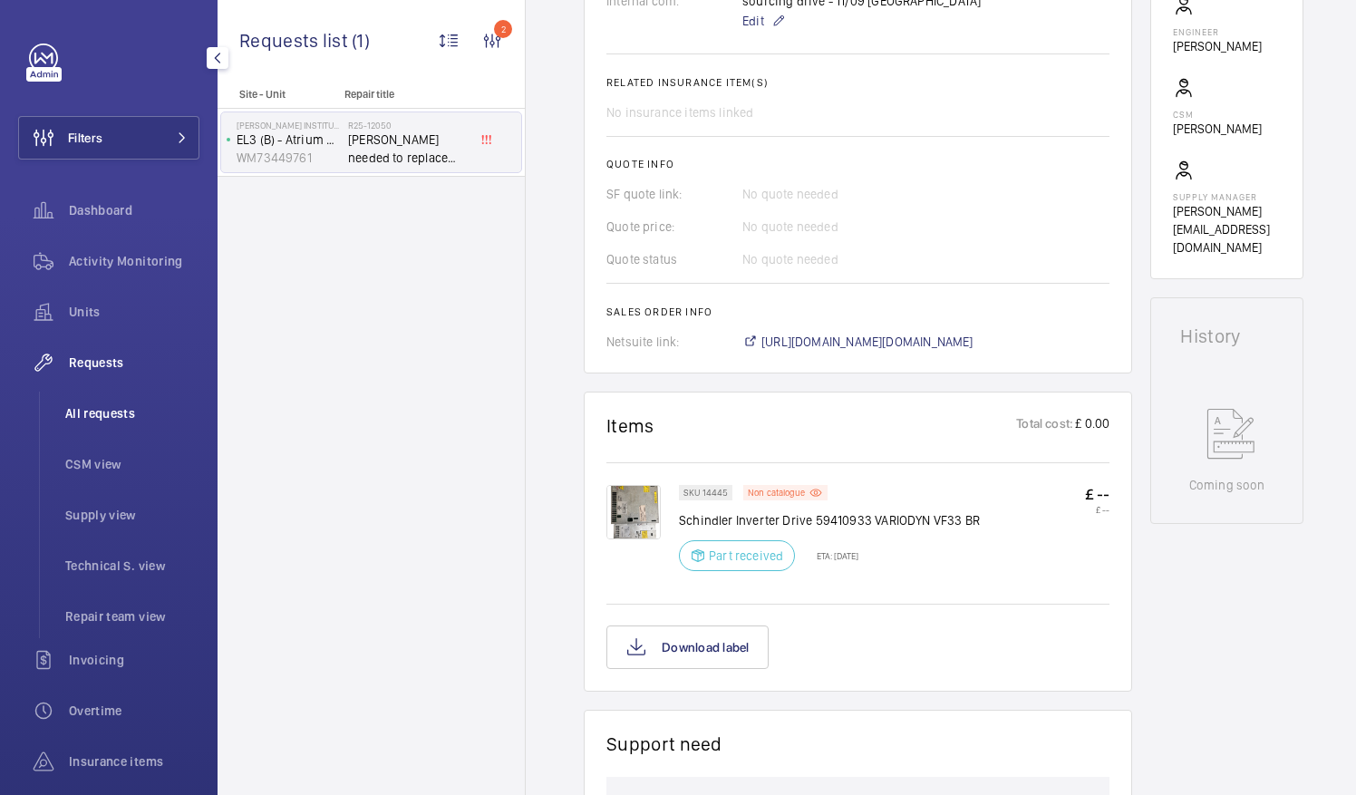
click at [116, 419] on span "All requests" at bounding box center [132, 413] width 134 height 18
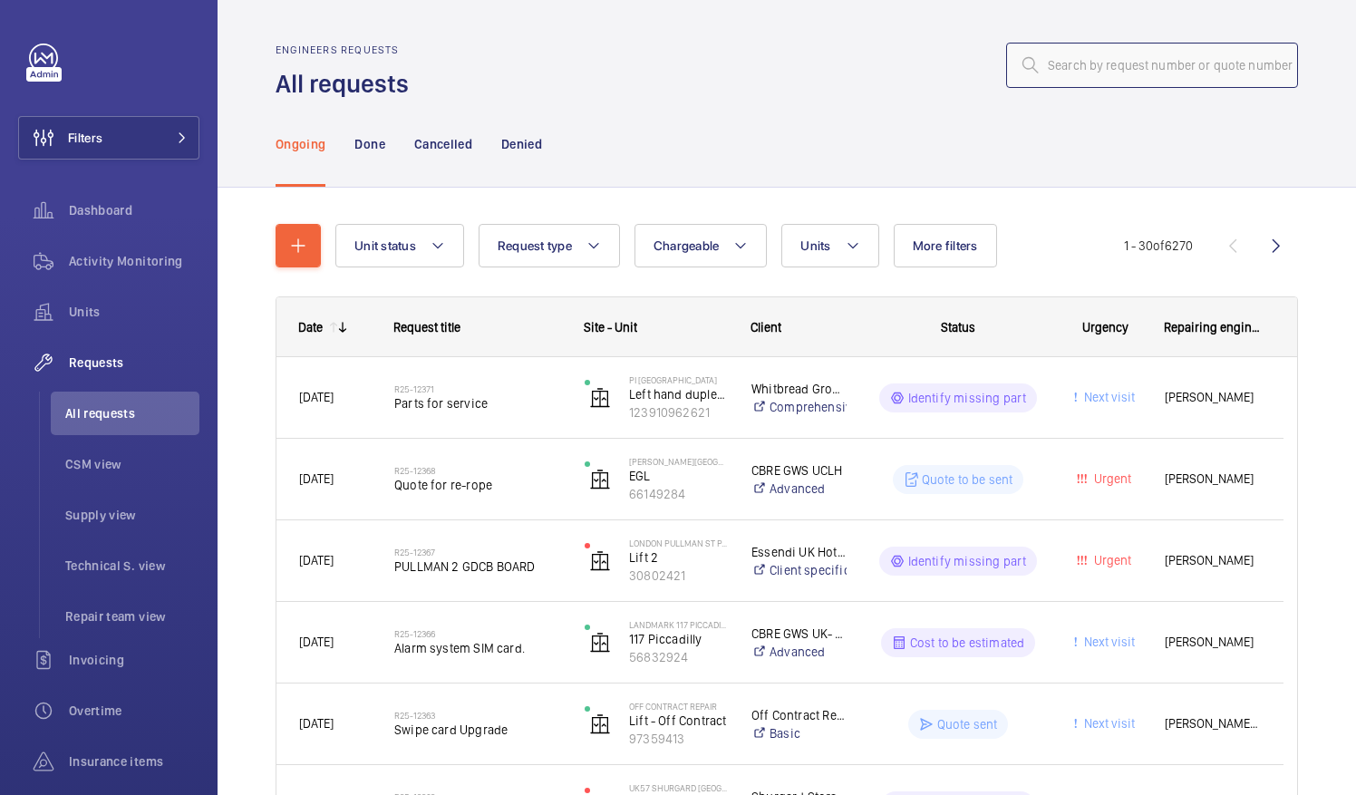
click at [1045, 65] on input "text" at bounding box center [1152, 65] width 292 height 45
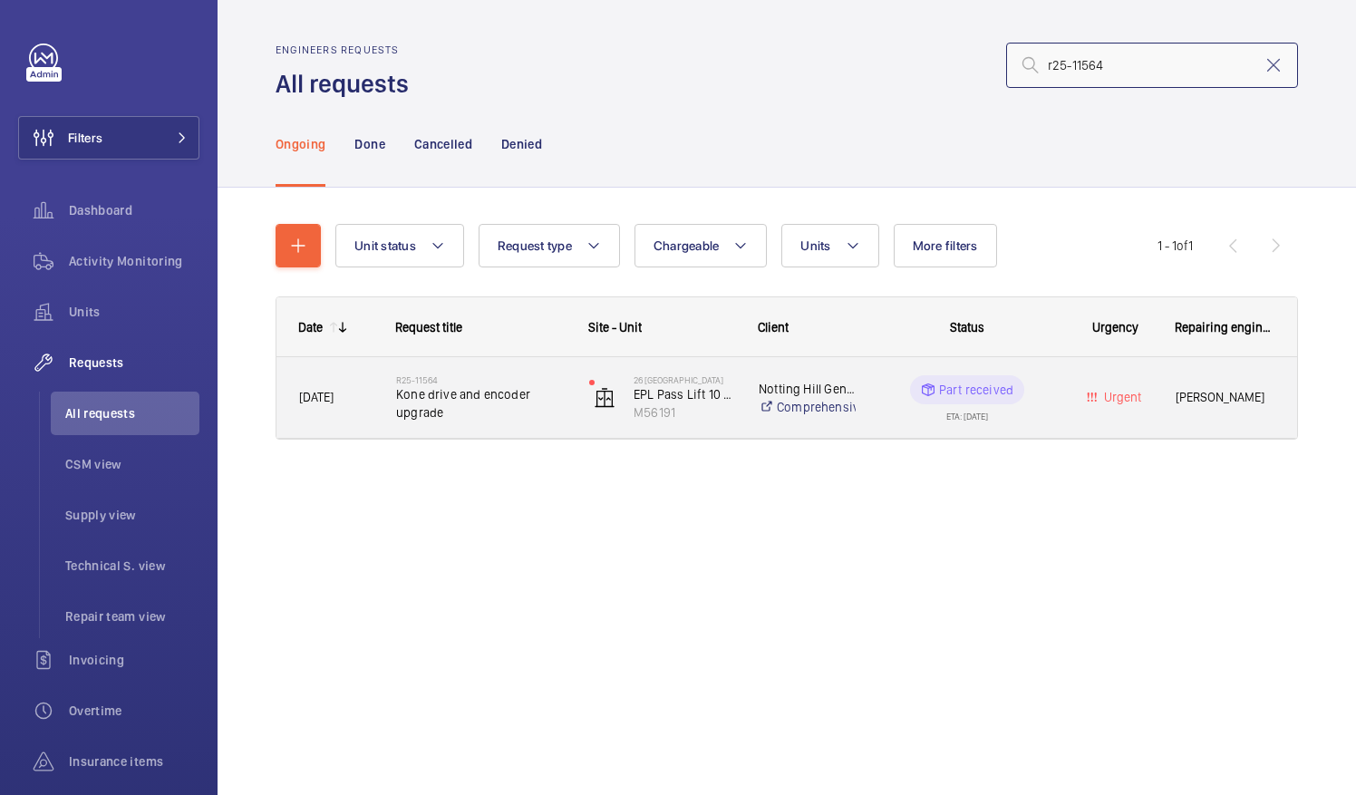
type input "r25-11564"
click at [443, 403] on span "Kone drive and encoder upgrade" at bounding box center [480, 403] width 169 height 36
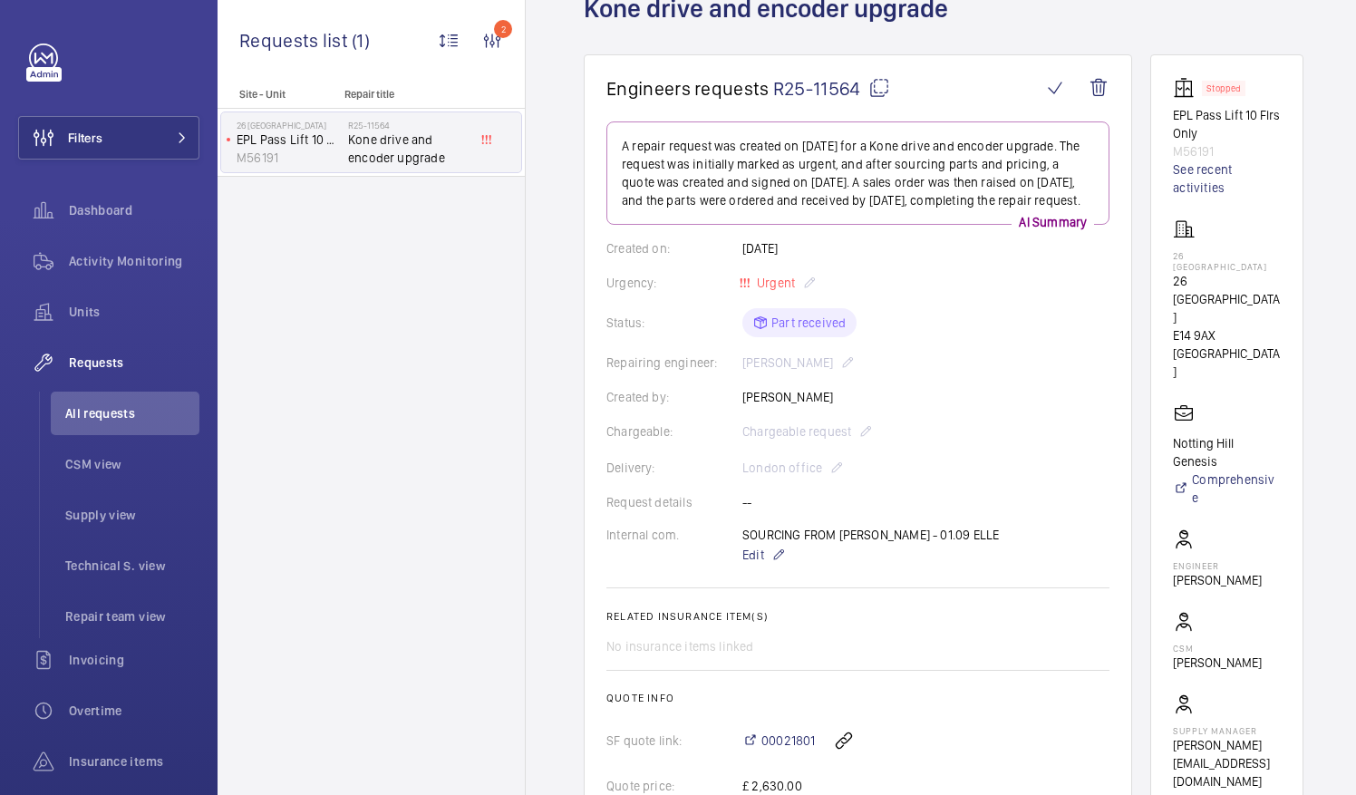
scroll to position [123, 0]
click at [879, 82] on mat-icon at bounding box center [879, 87] width 22 height 22
drag, startPoint x: 1194, startPoint y: 266, endPoint x: 1284, endPoint y: 285, distance: 91.5
click at [1280, 285] on div "[STREET_ADDRESS]" at bounding box center [1227, 298] width 108 height 162
drag, startPoint x: 1284, startPoint y: 285, endPoint x: 1253, endPoint y: 283, distance: 30.9
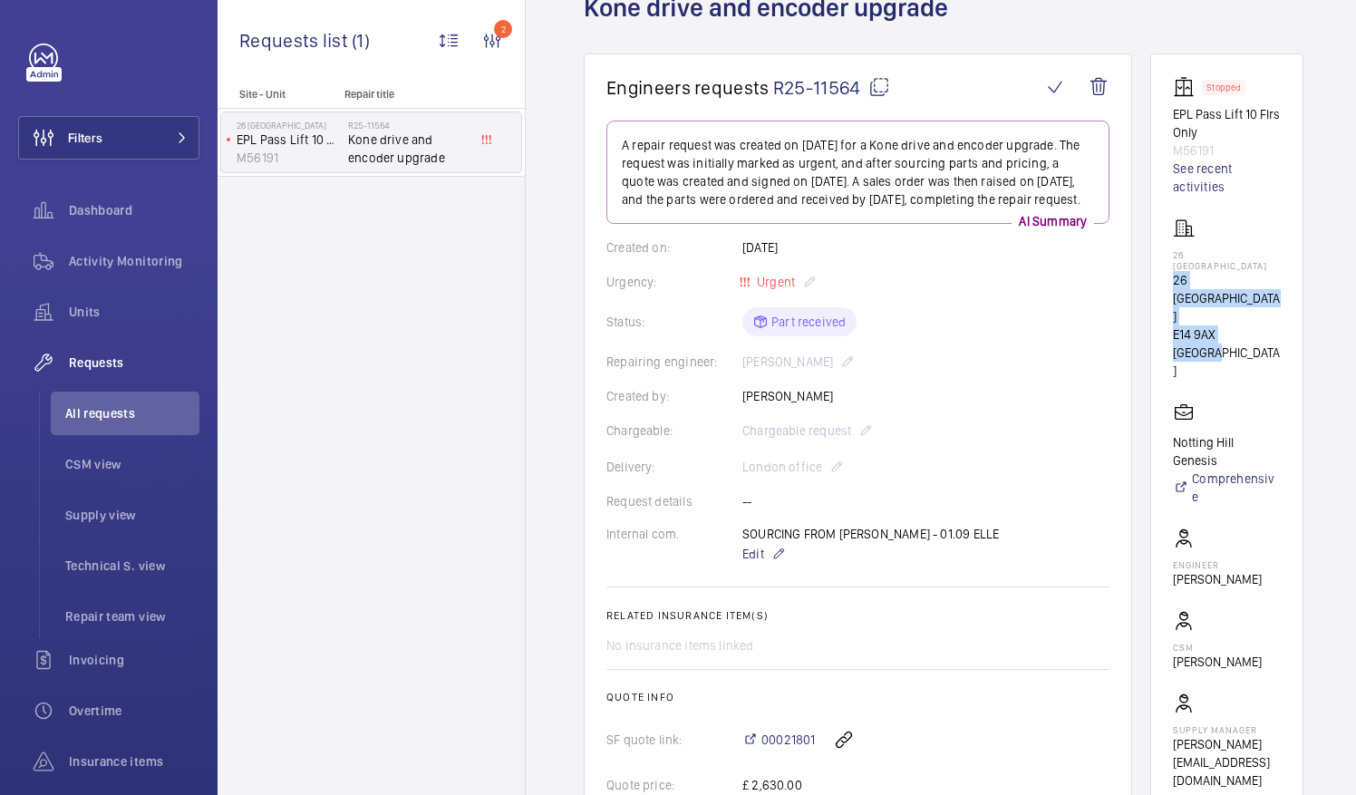
copy div "[STREET_ADDRESS]"
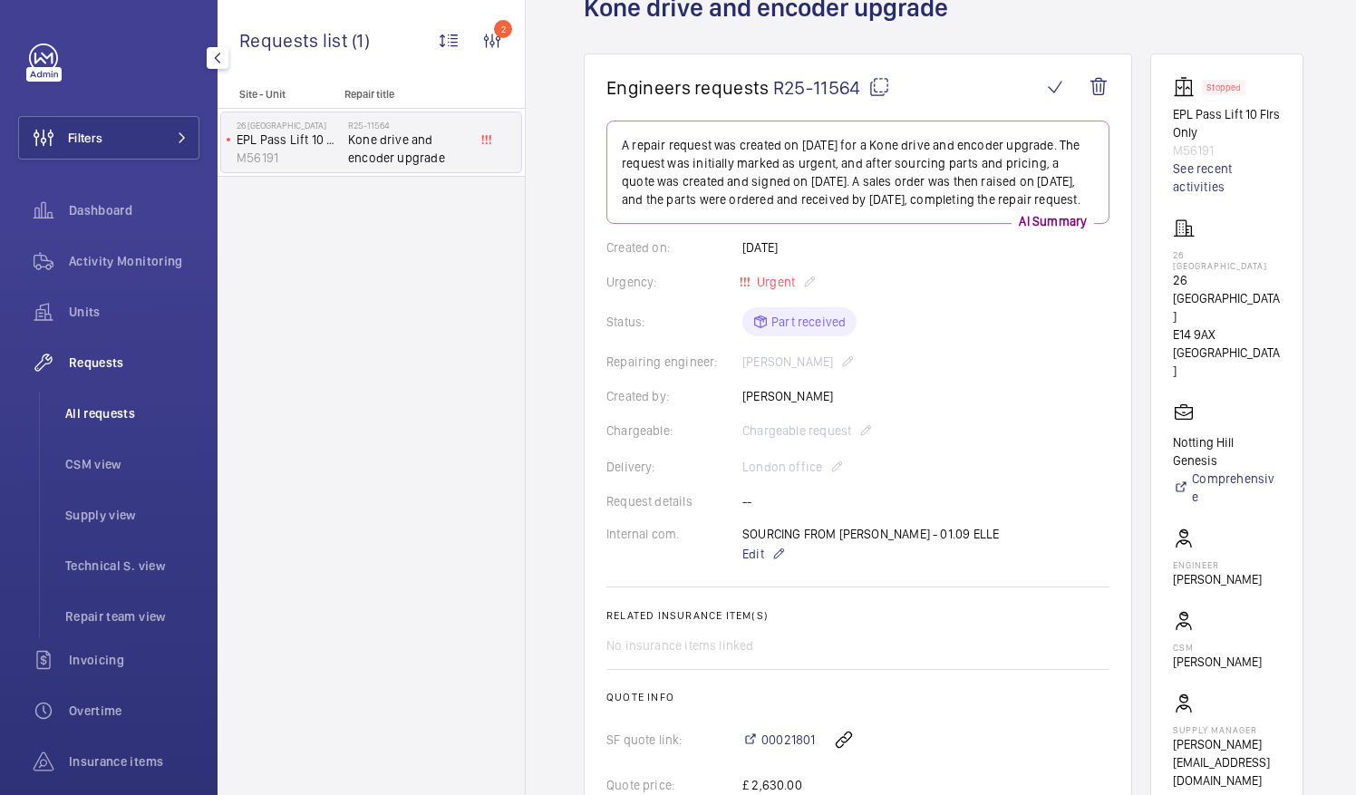
click at [98, 419] on span "All requests" at bounding box center [132, 413] width 134 height 18
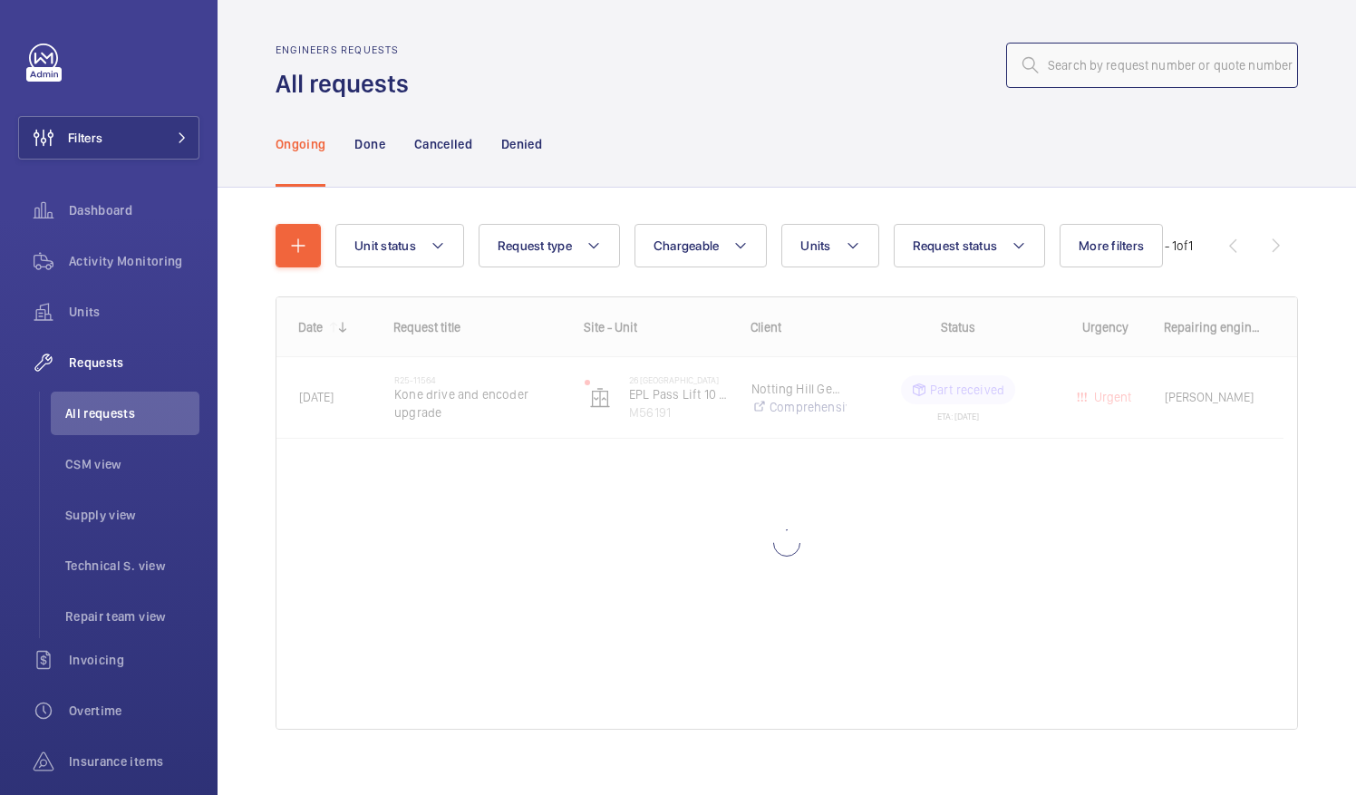
click at [1055, 74] on input "text" at bounding box center [1152, 65] width 292 height 45
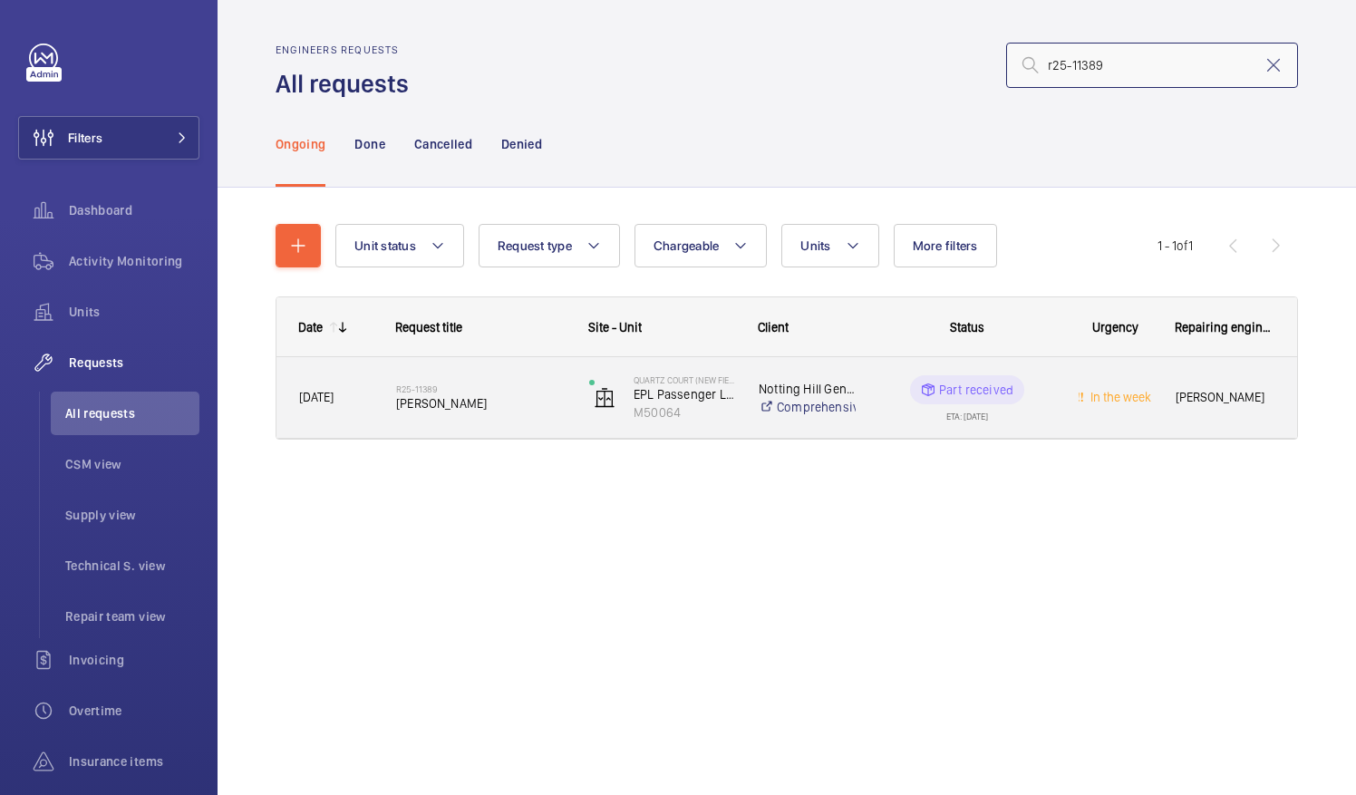
type input "r25-11389"
click at [508, 419] on div "R25-11389 [PERSON_NAME]" at bounding box center [480, 398] width 169 height 53
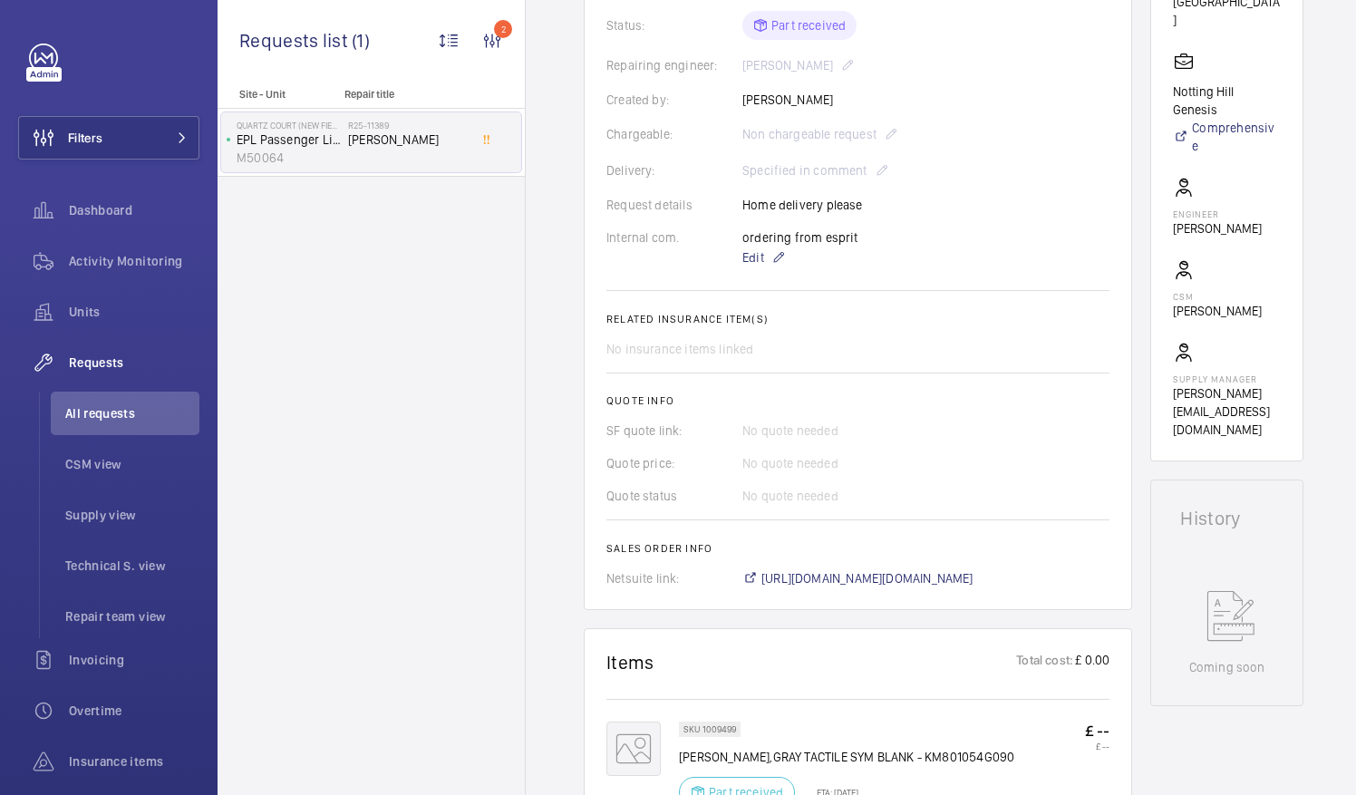
scroll to position [544, 0]
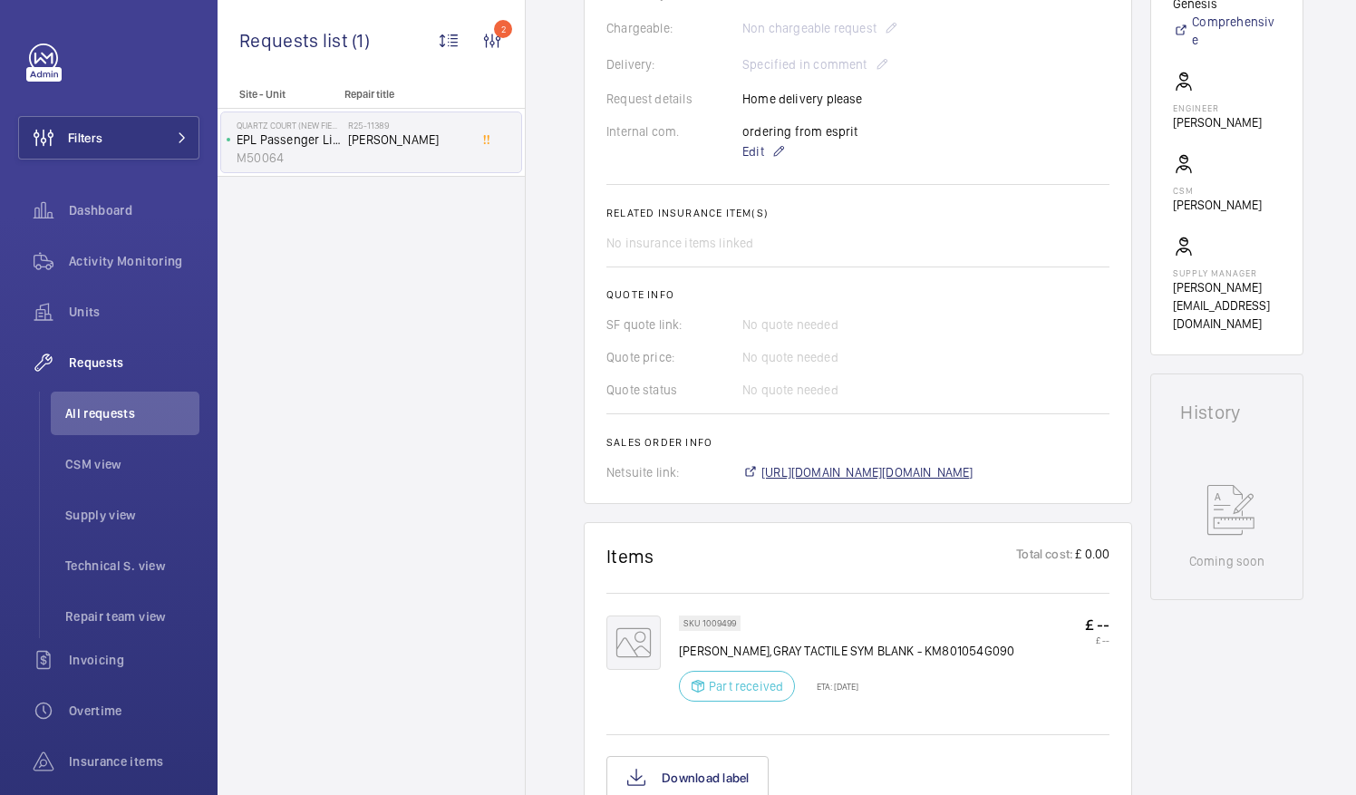
click at [970, 463] on span "[URL][DOMAIN_NAME][DOMAIN_NAME]" at bounding box center [867, 472] width 212 height 18
